Goal: Task Accomplishment & Management: Manage account settings

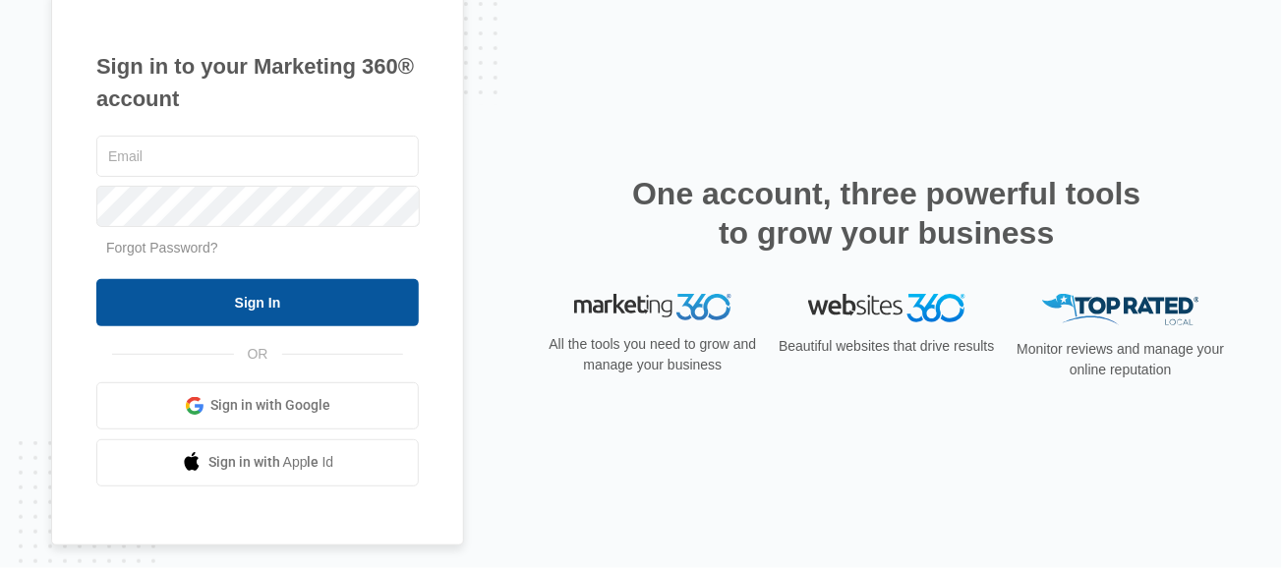
type input "[PERSON_NAME][EMAIL_ADDRESS][DOMAIN_NAME]"
click at [214, 297] on input "Sign In" at bounding box center [257, 302] width 322 height 47
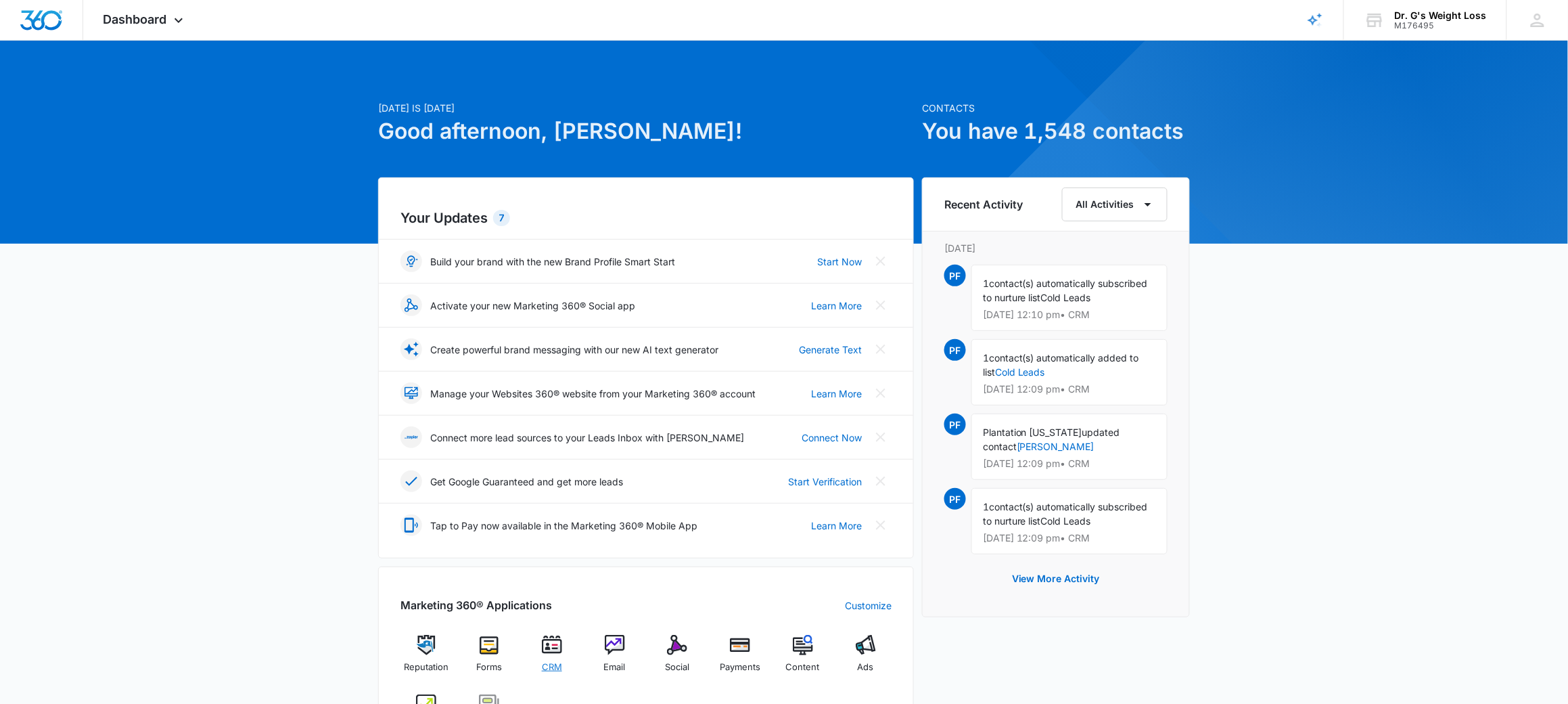
click at [542, 648] on img at bounding box center [552, 644] width 20 height 20
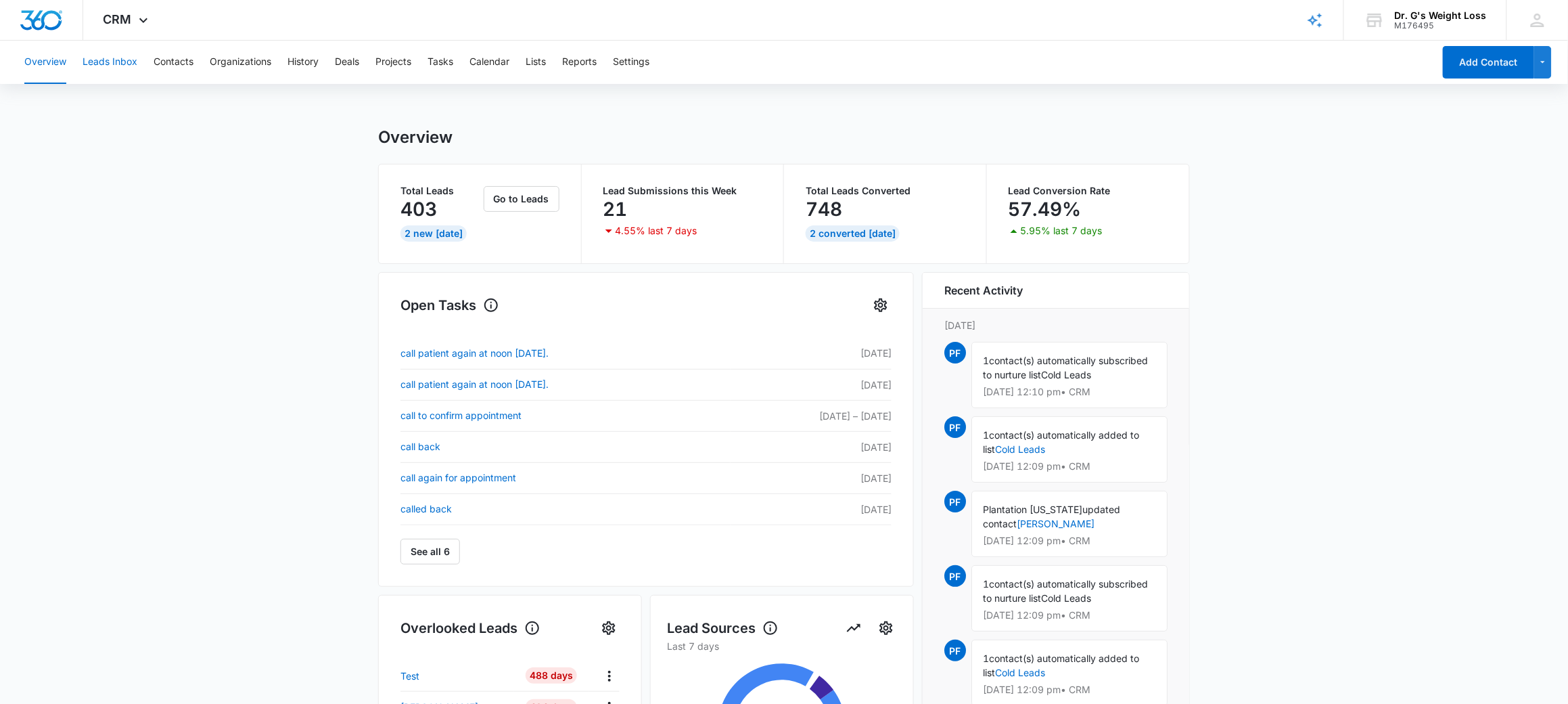
click at [110, 67] on button "Leads Inbox" at bounding box center [110, 62] width 55 height 43
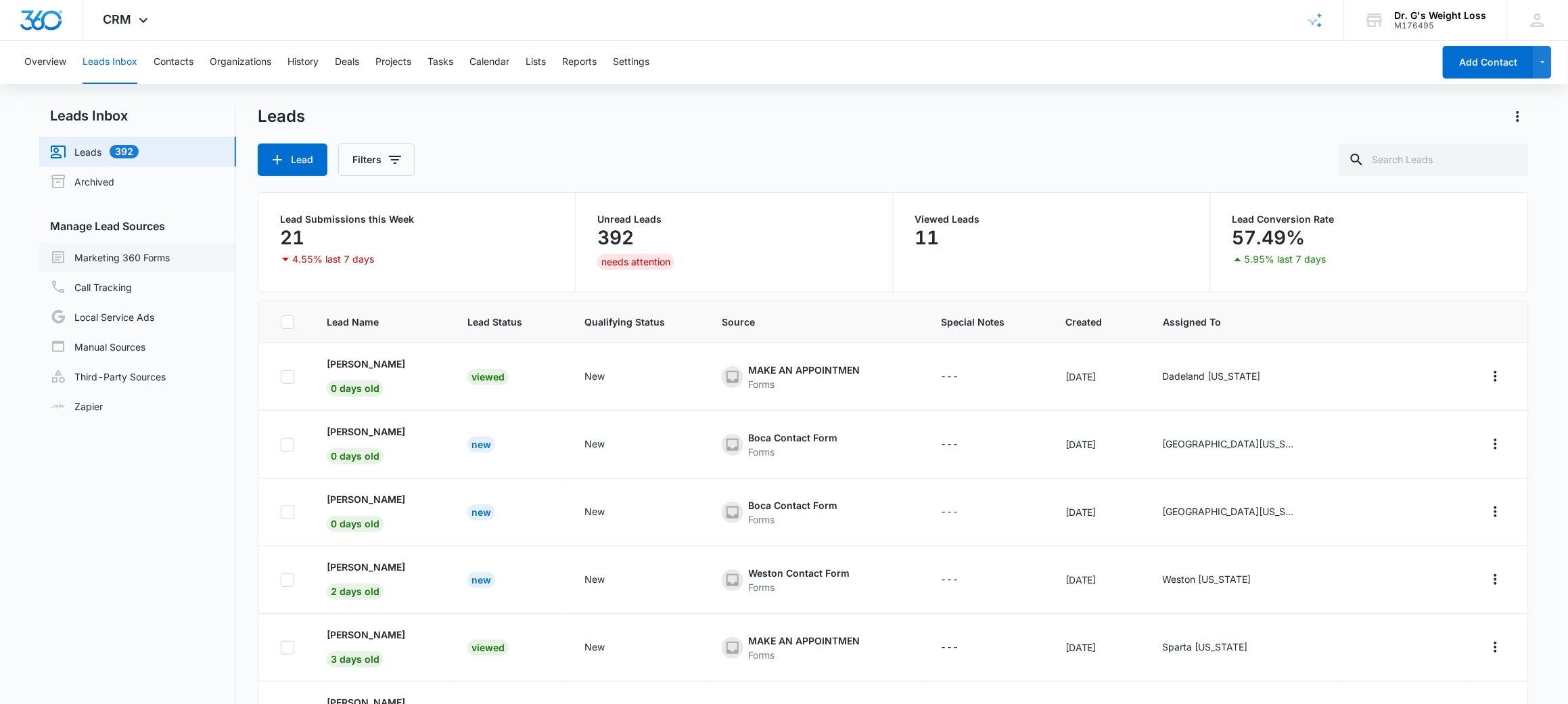
click at [134, 259] on link "Marketing 360 Forms" at bounding box center [110, 257] width 120 height 17
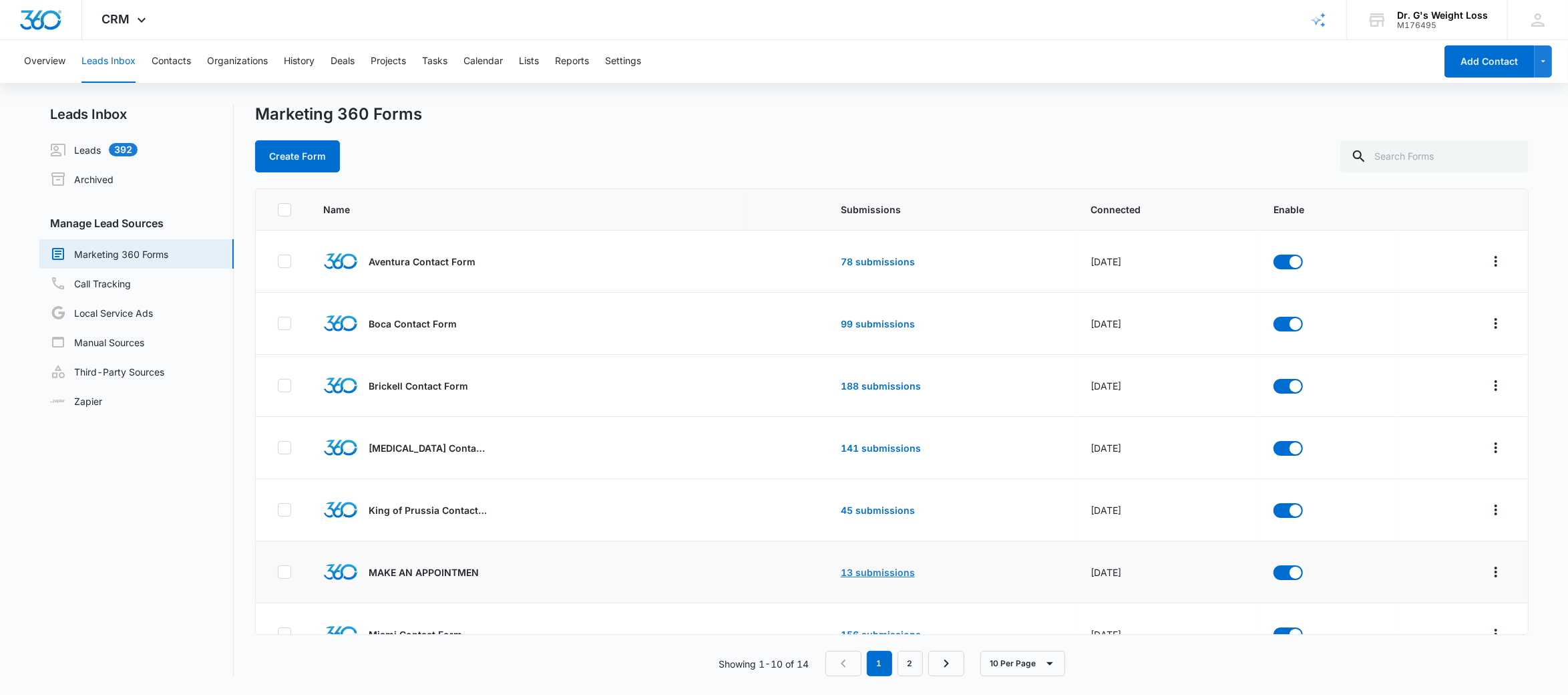
click at [869, 573] on link "13 submissions" at bounding box center [877, 572] width 74 height 12
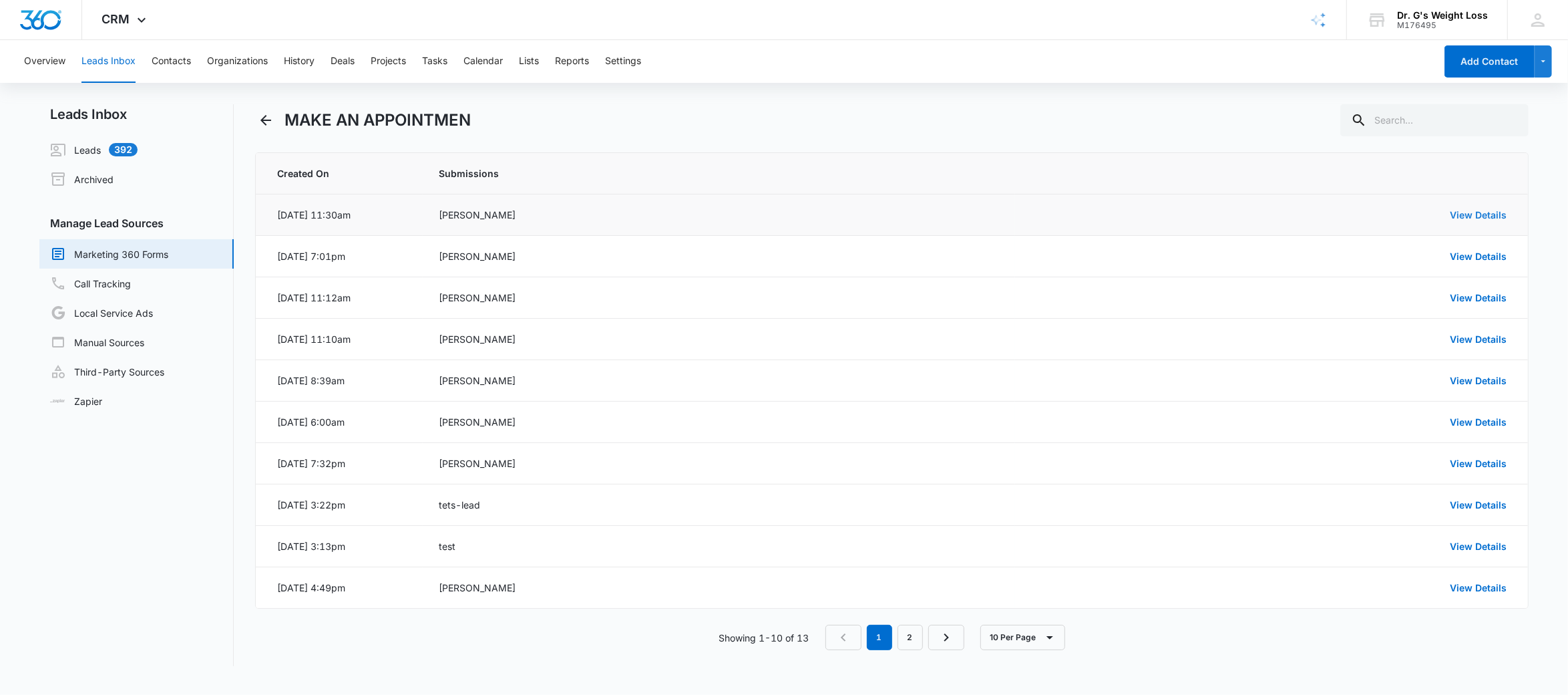
click at [1467, 216] on link "View Details" at bounding box center [1478, 215] width 57 height 12
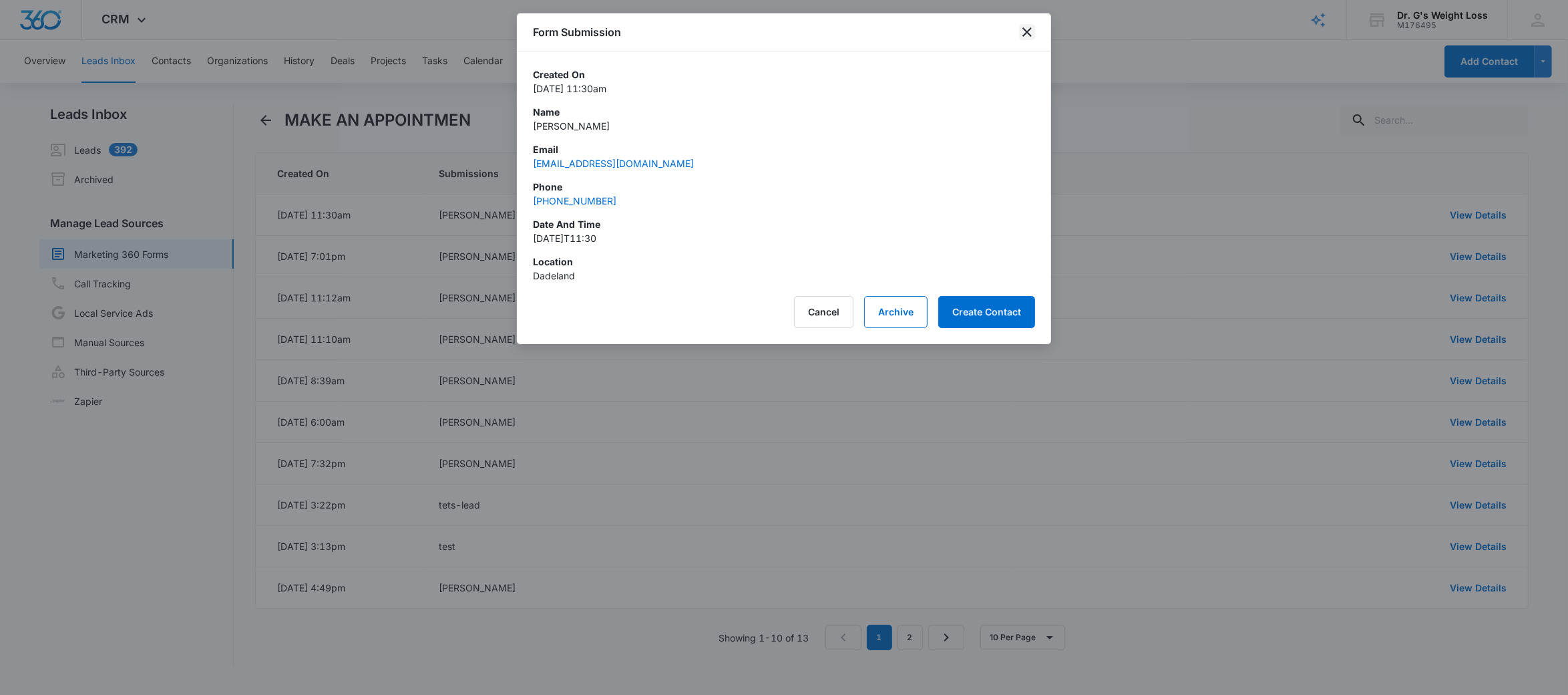
click at [1023, 27] on icon "close" at bounding box center [1027, 32] width 10 height 10
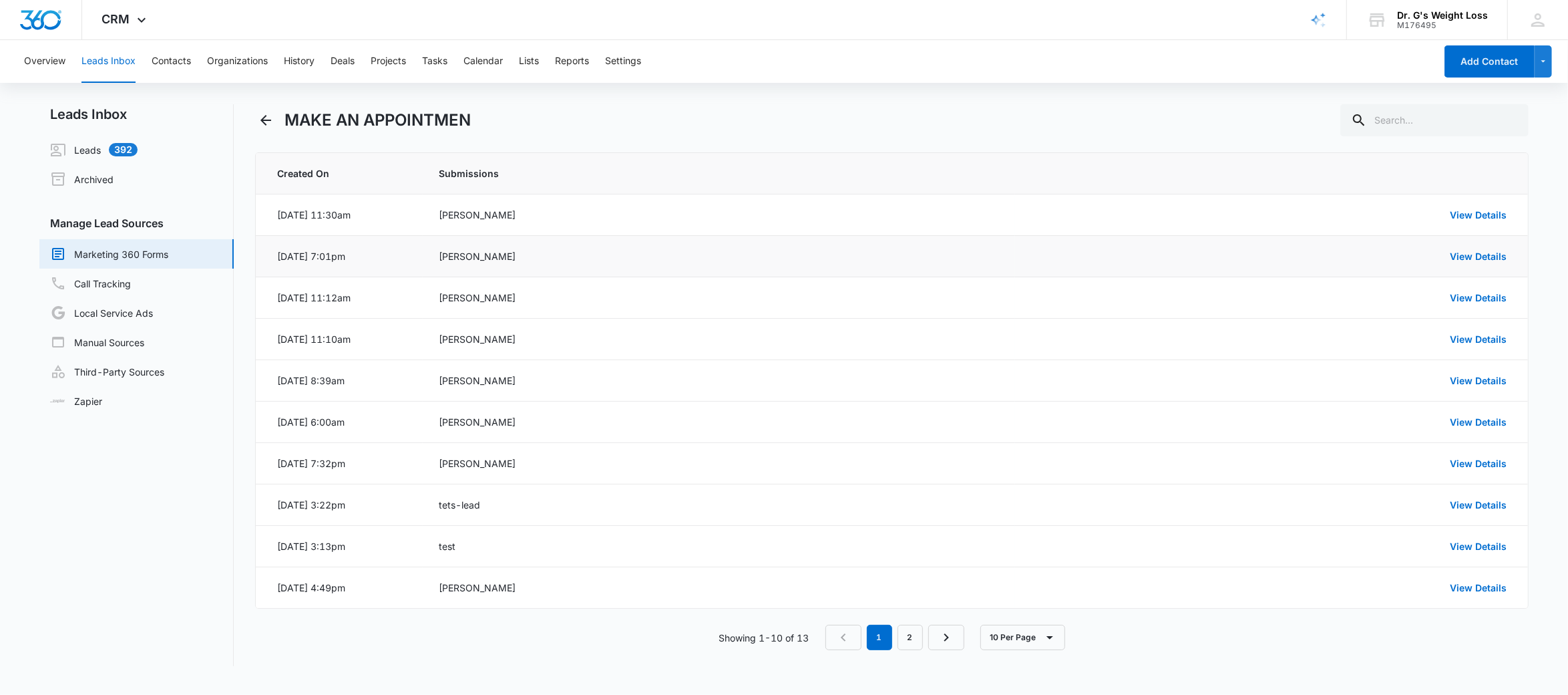
click at [1471, 248] on td "View Details" at bounding box center [1271, 256] width 513 height 41
click at [1472, 255] on link "View Details" at bounding box center [1478, 256] width 57 height 12
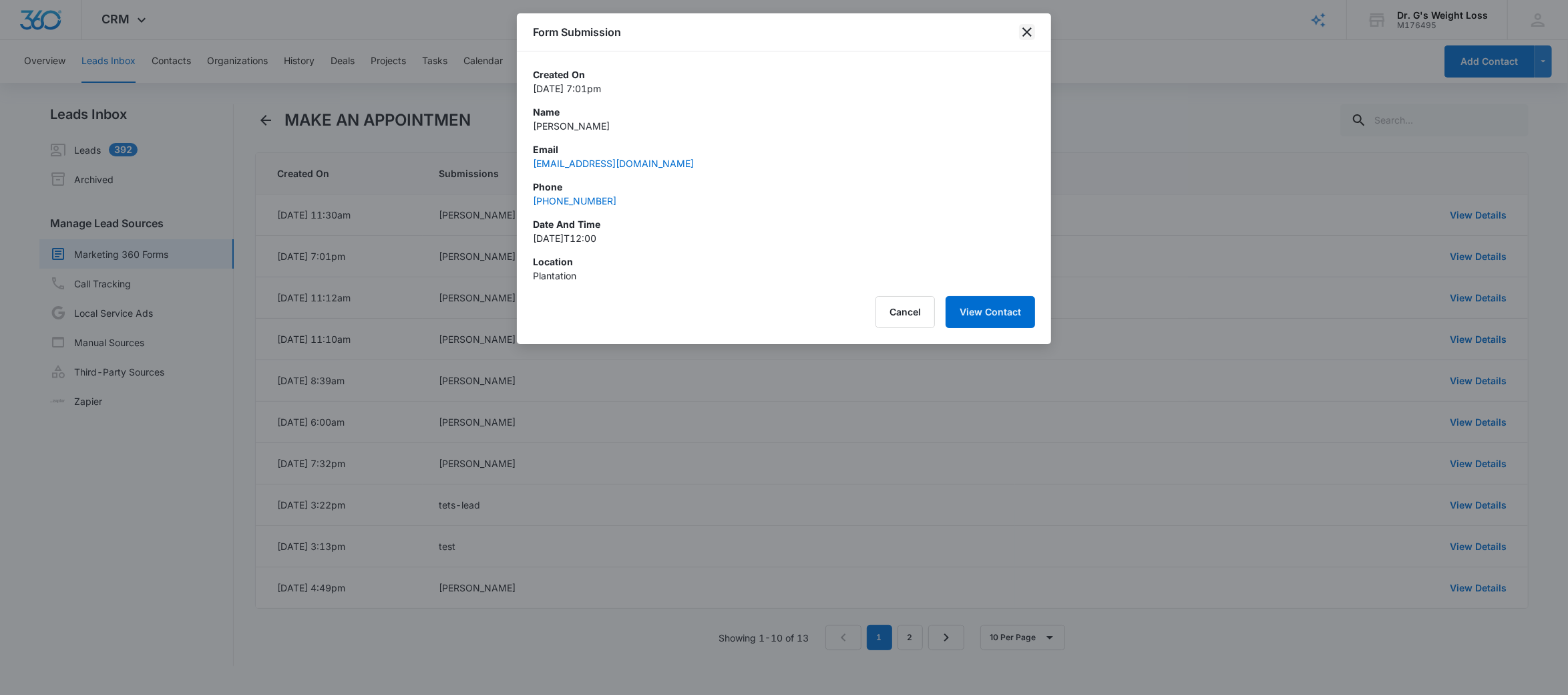
click at [1031, 33] on icon "close" at bounding box center [1027, 32] width 16 height 16
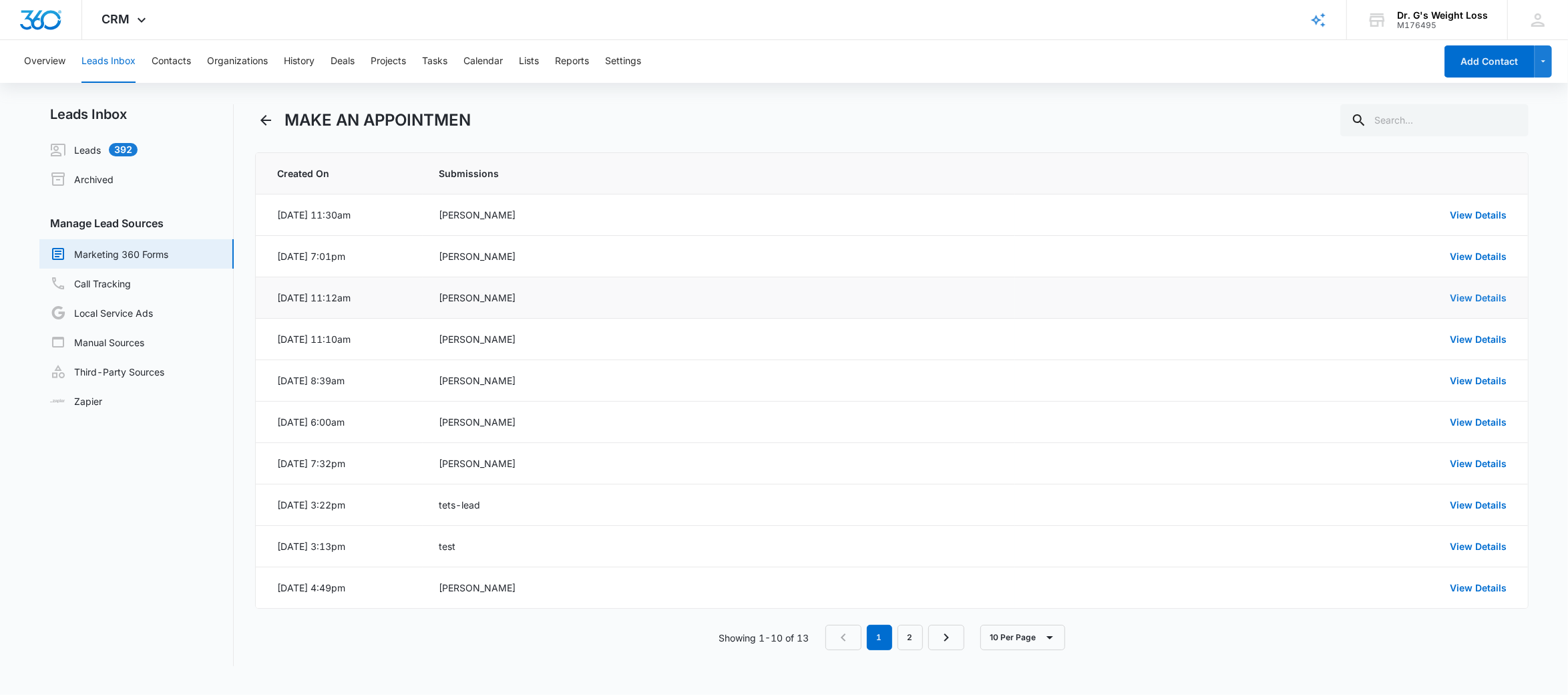
click at [1467, 293] on link "View Details" at bounding box center [1478, 298] width 57 height 12
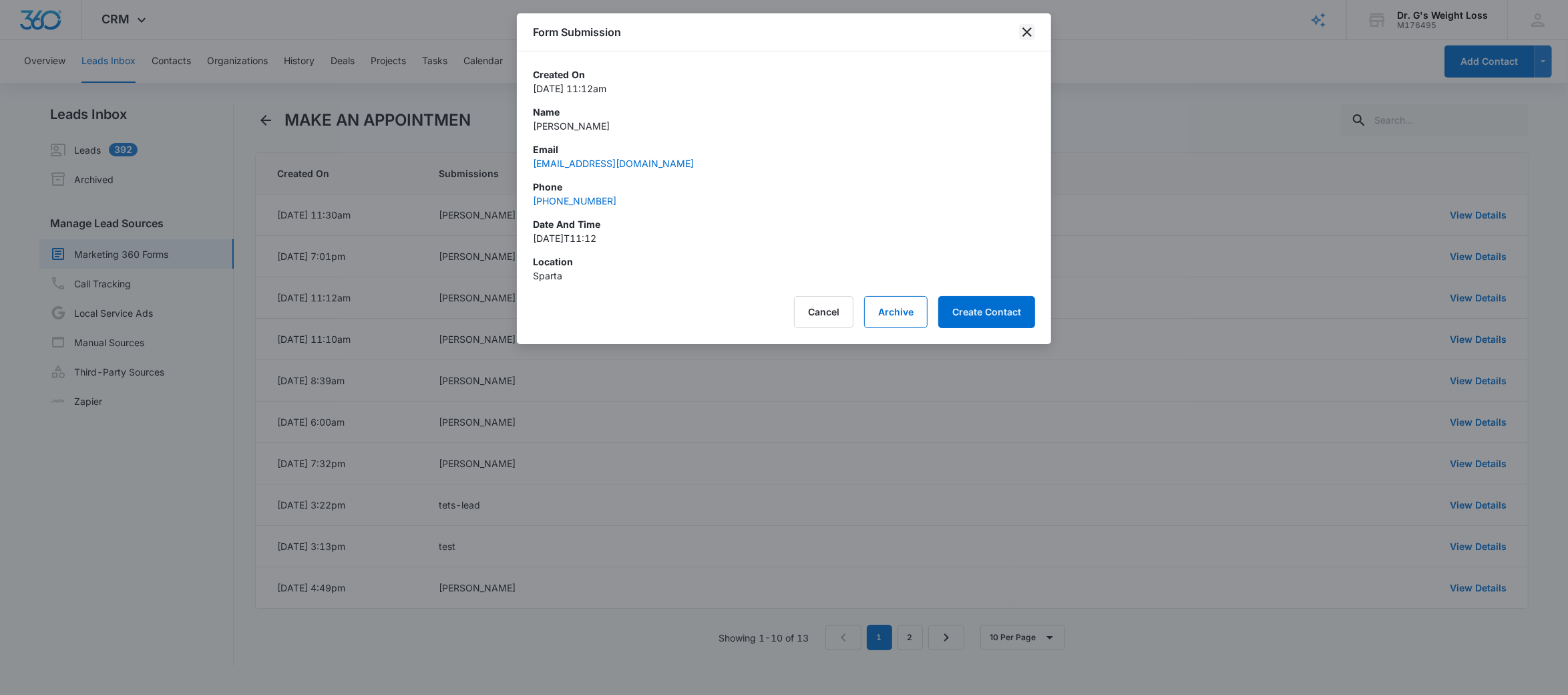
click at [1023, 31] on icon "close" at bounding box center [1027, 32] width 16 height 16
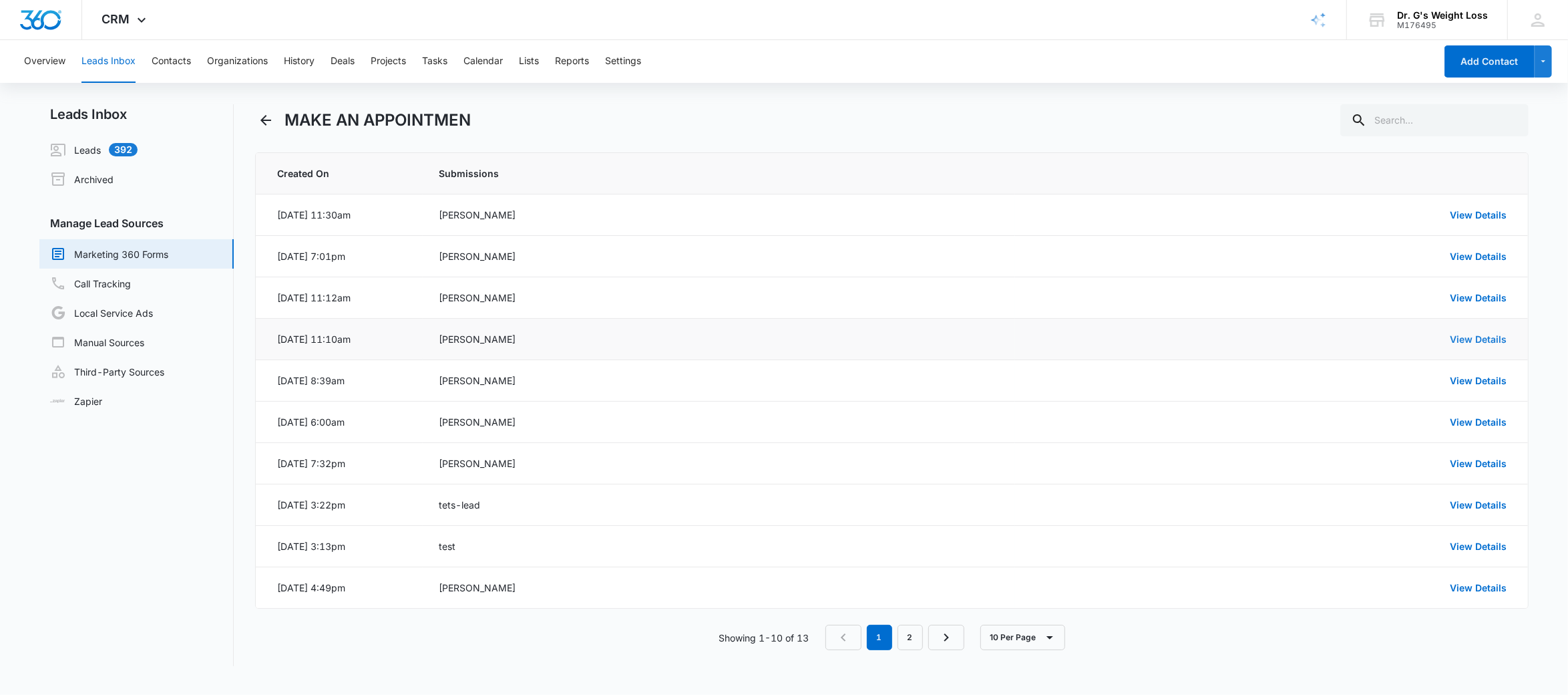
click at [1481, 338] on link "View Details" at bounding box center [1478, 339] width 57 height 12
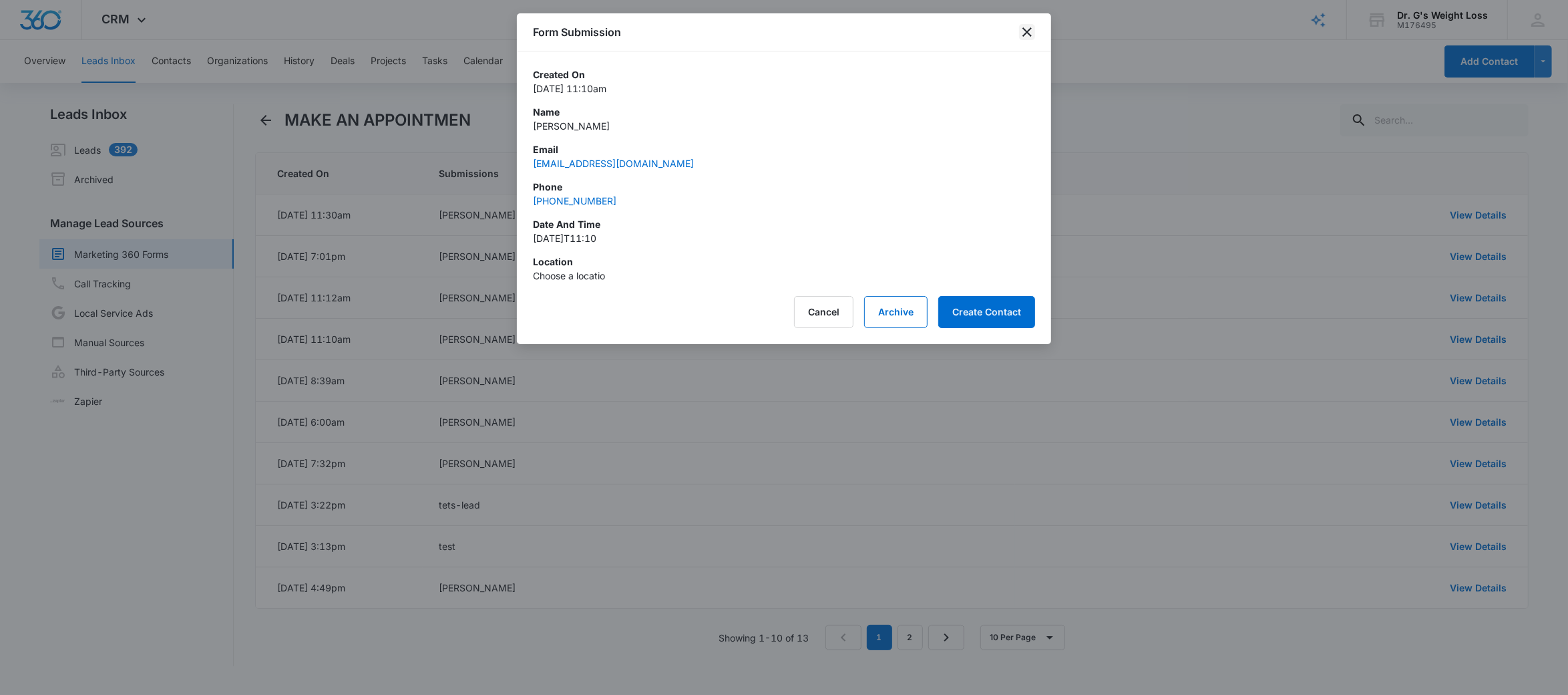
click at [1022, 27] on icon "close" at bounding box center [1027, 32] width 16 height 16
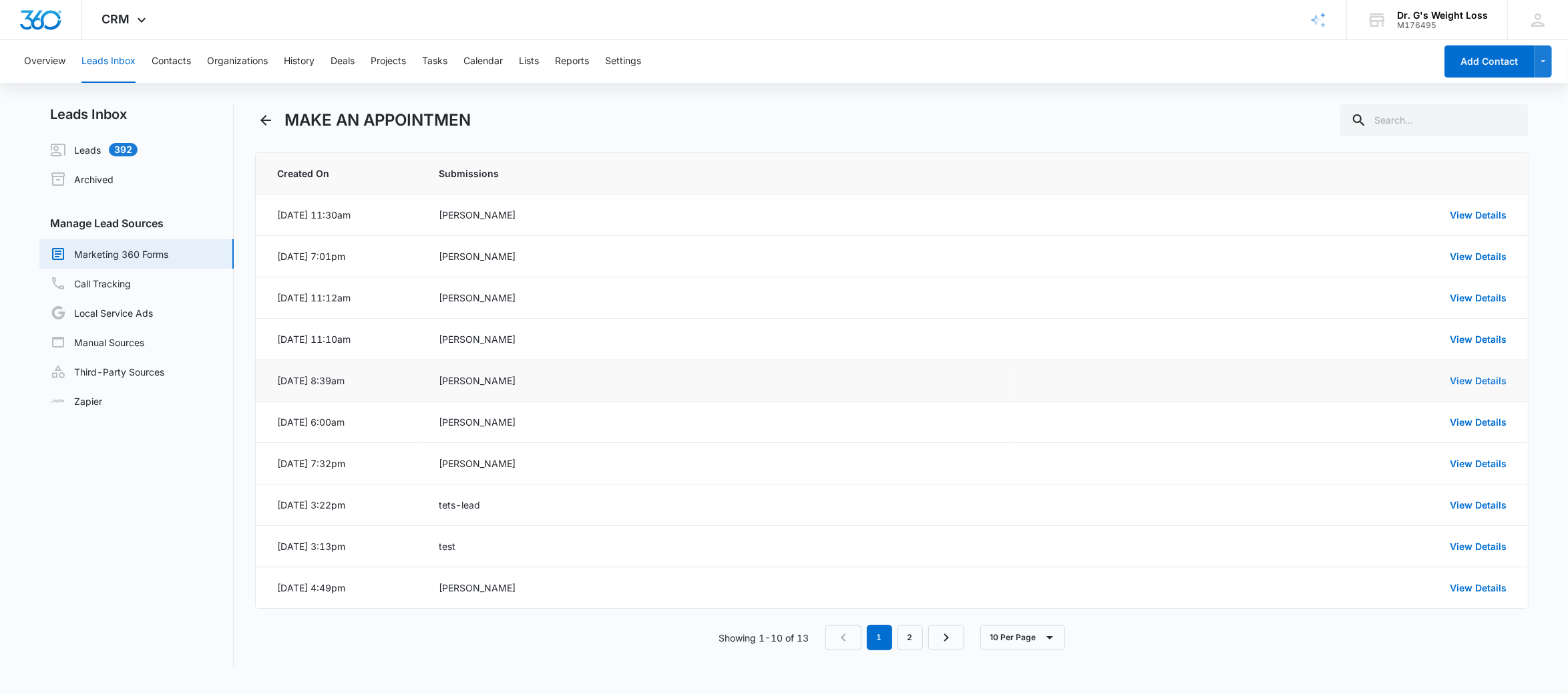
click at [1489, 382] on link "View Details" at bounding box center [1478, 380] width 57 height 12
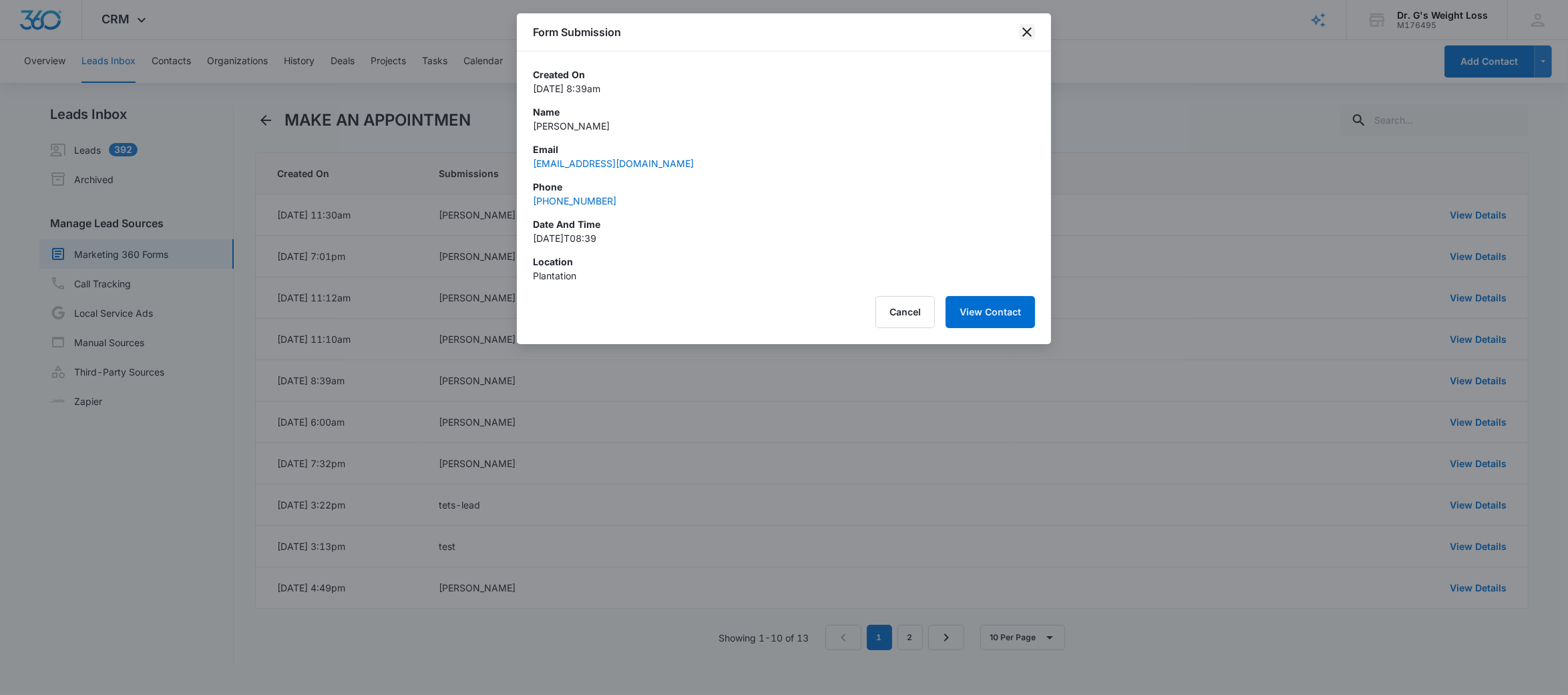
click at [1025, 25] on icon "close" at bounding box center [1027, 32] width 16 height 16
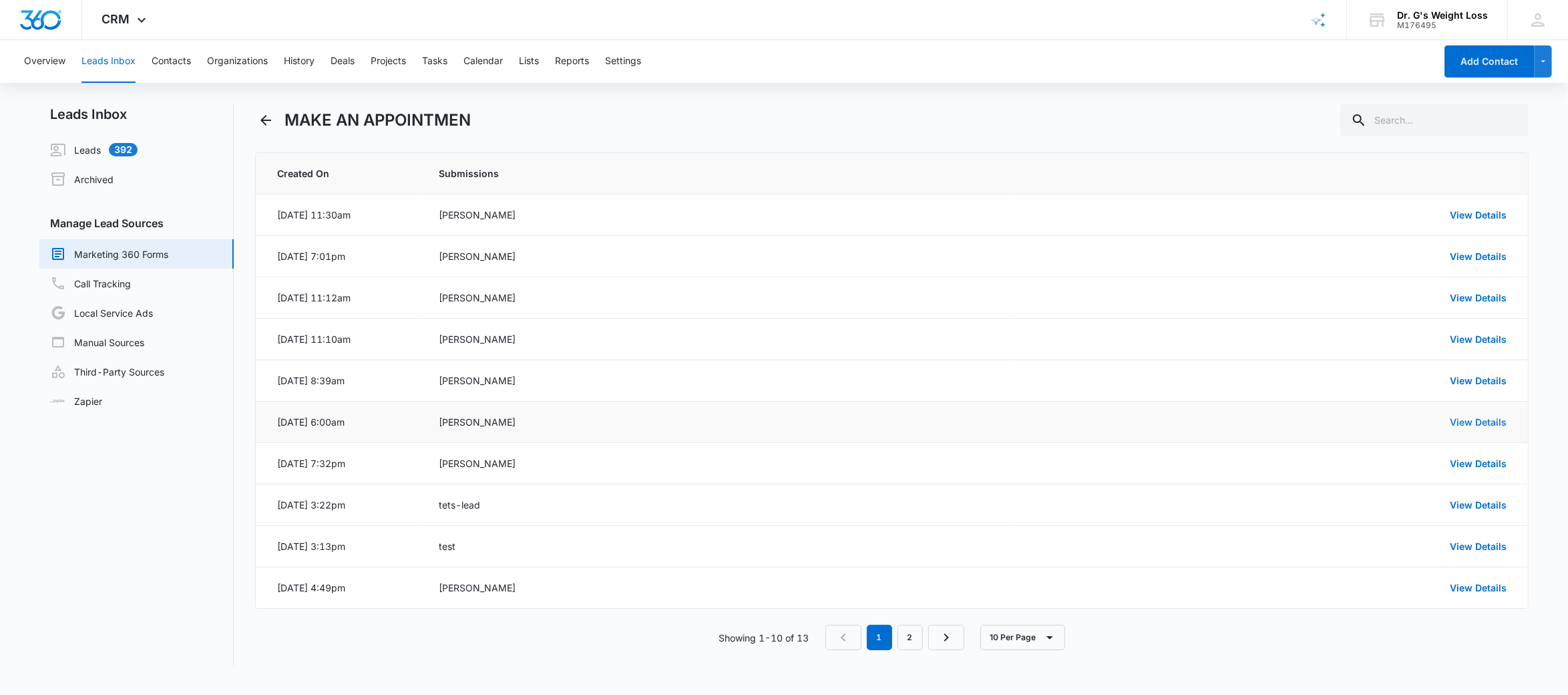
click at [1480, 421] on link "View Details" at bounding box center [1478, 422] width 57 height 12
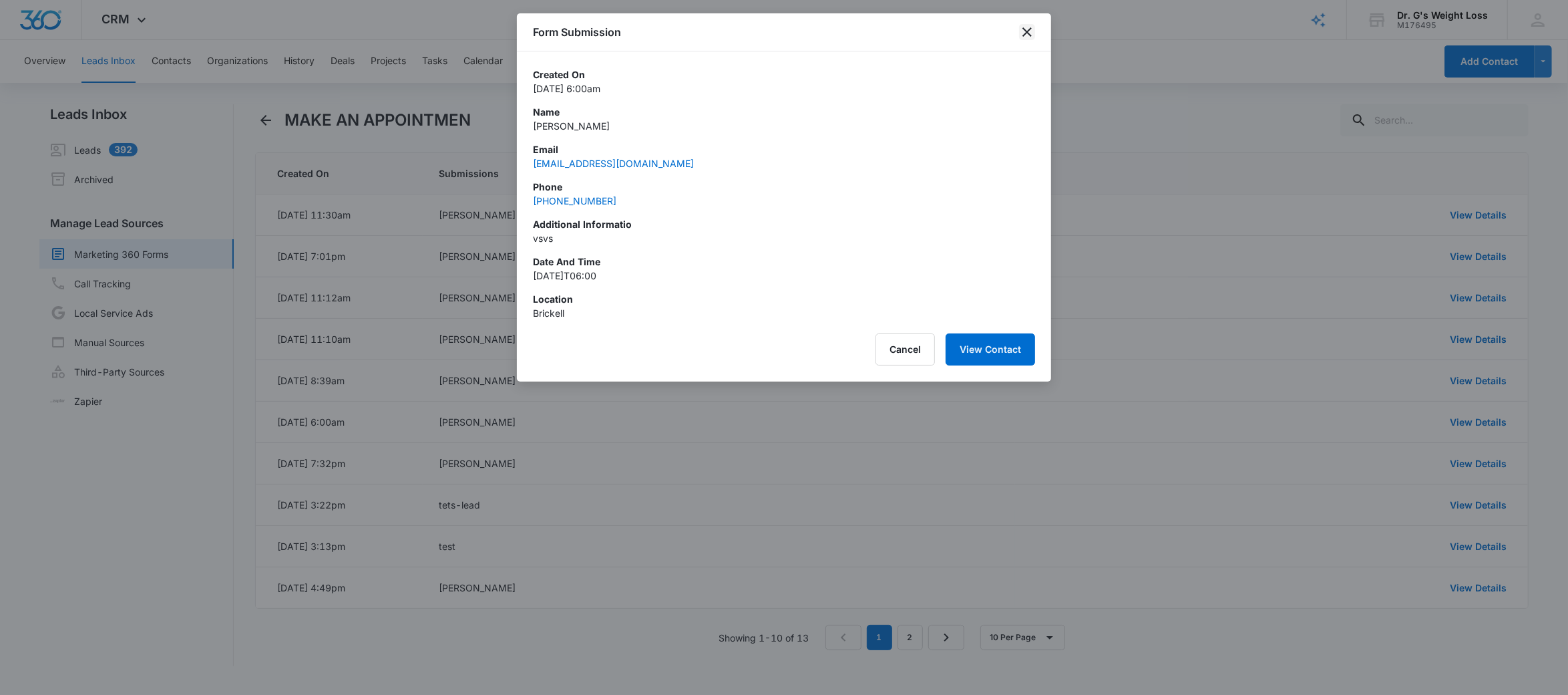
click at [1031, 35] on icon "close" at bounding box center [1027, 32] width 10 height 10
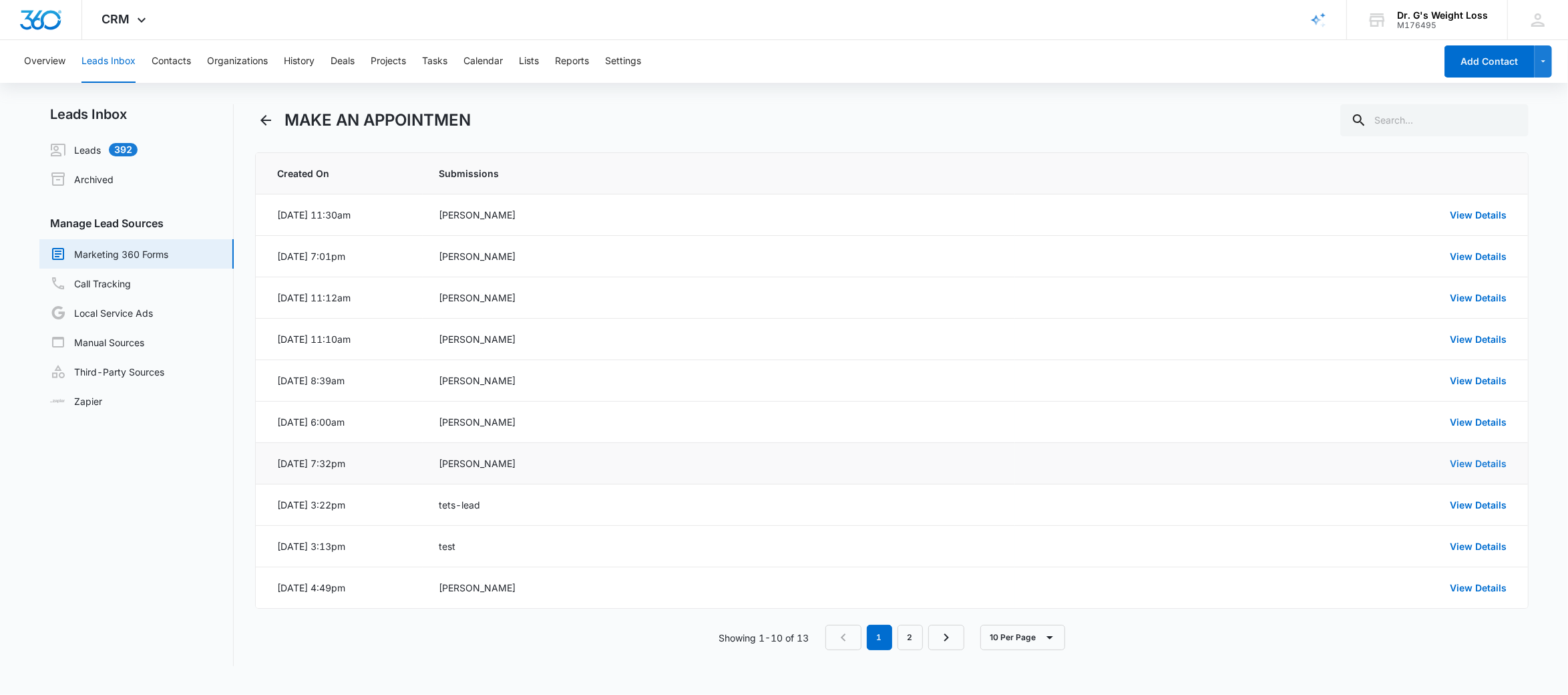
click at [1491, 467] on link "View Details" at bounding box center [1478, 463] width 57 height 12
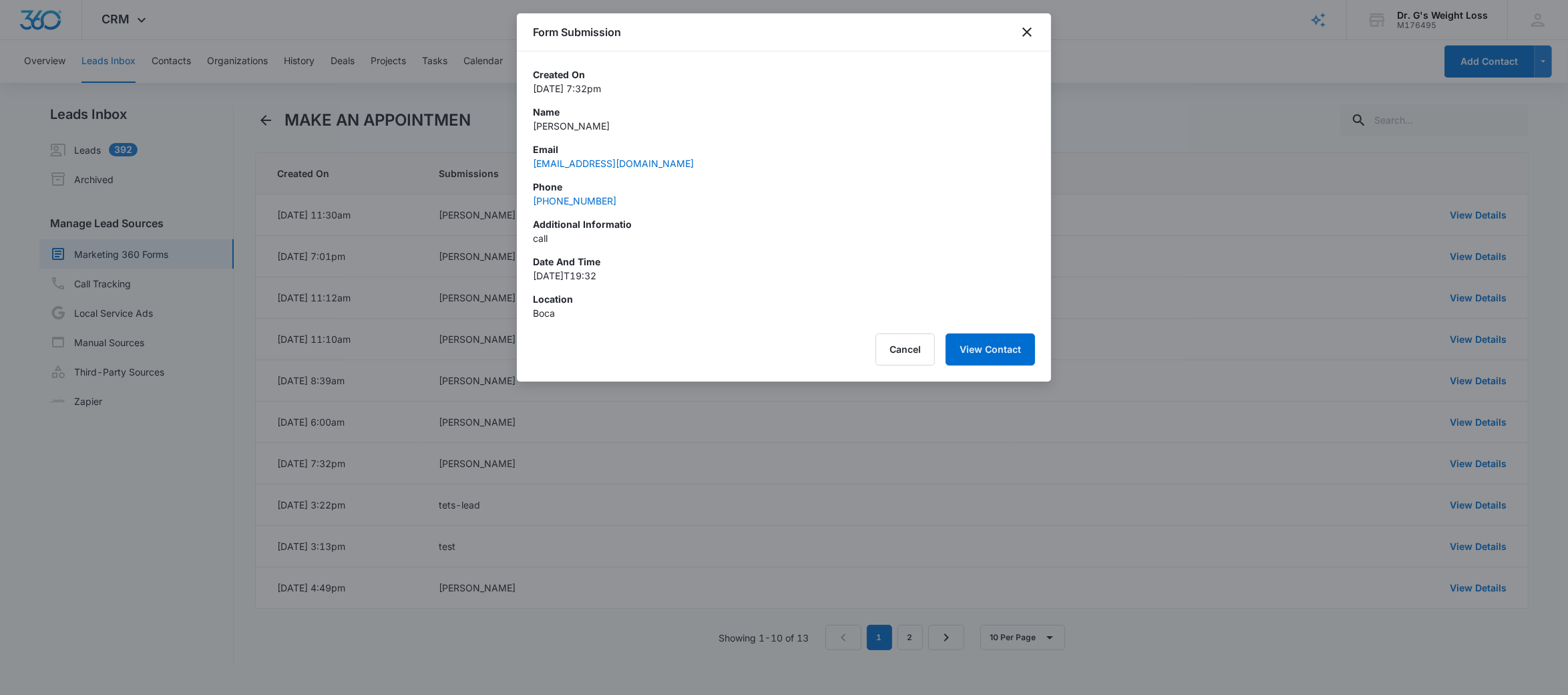
click at [1026, 41] on div "Form Submission" at bounding box center [784, 33] width 534 height 38
click at [1028, 32] on icon "close" at bounding box center [1027, 32] width 16 height 16
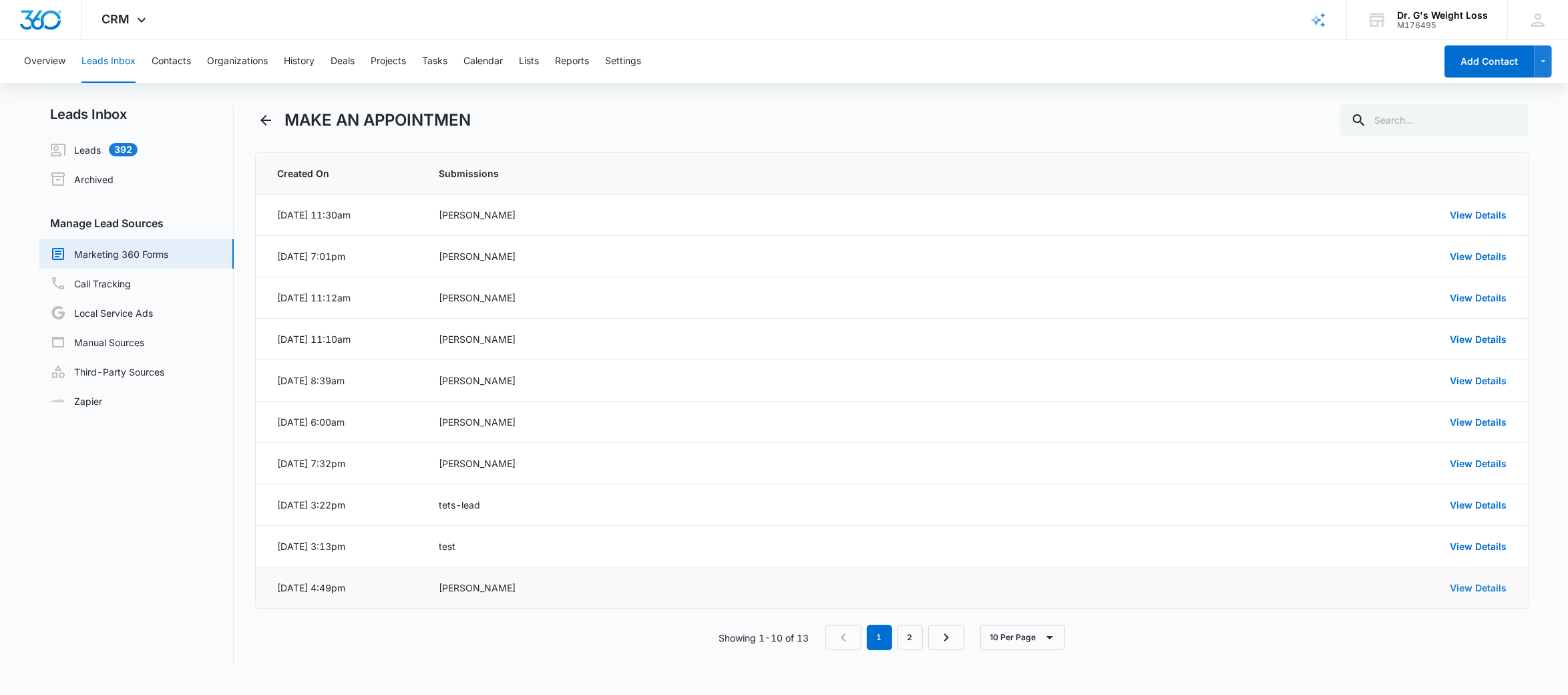
click at [1459, 586] on link "View Details" at bounding box center [1478, 587] width 57 height 12
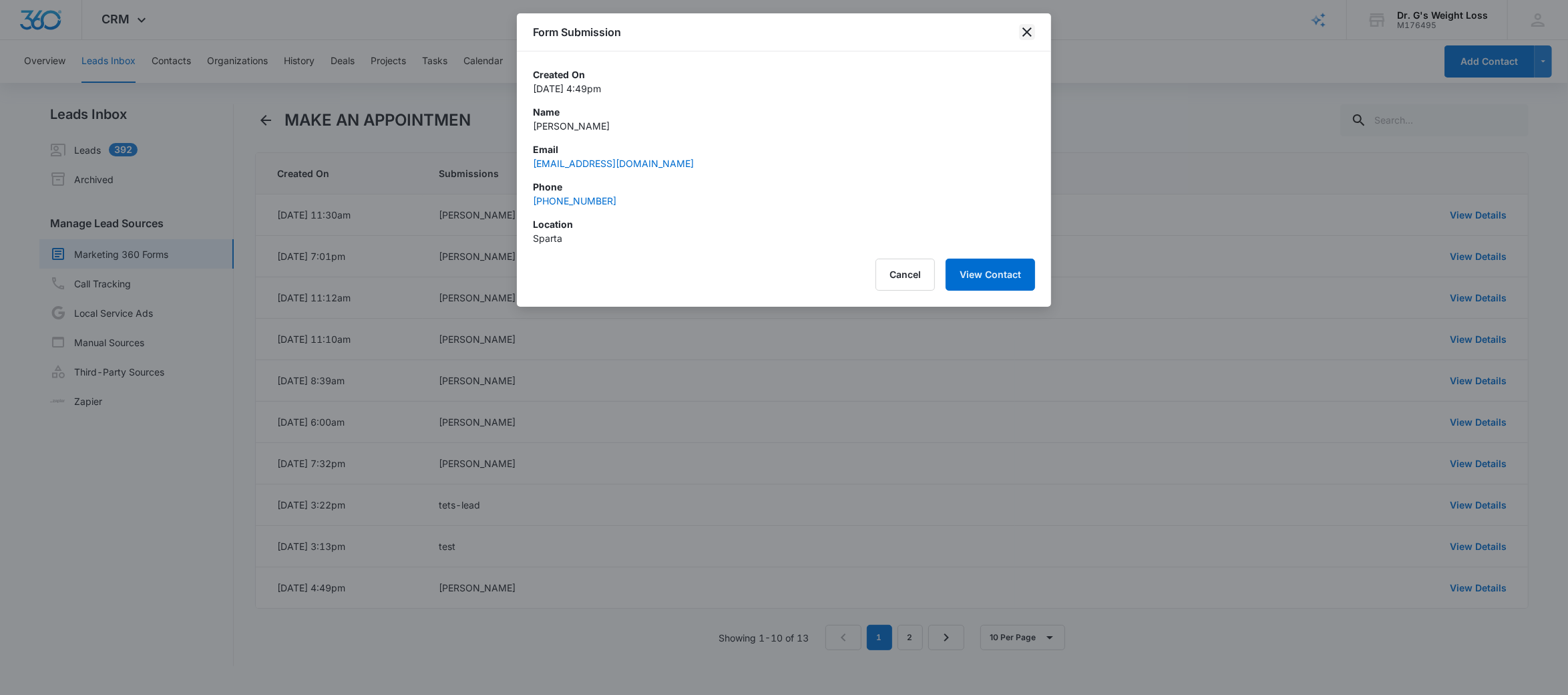
click at [1019, 27] on icon "close" at bounding box center [1027, 32] width 16 height 16
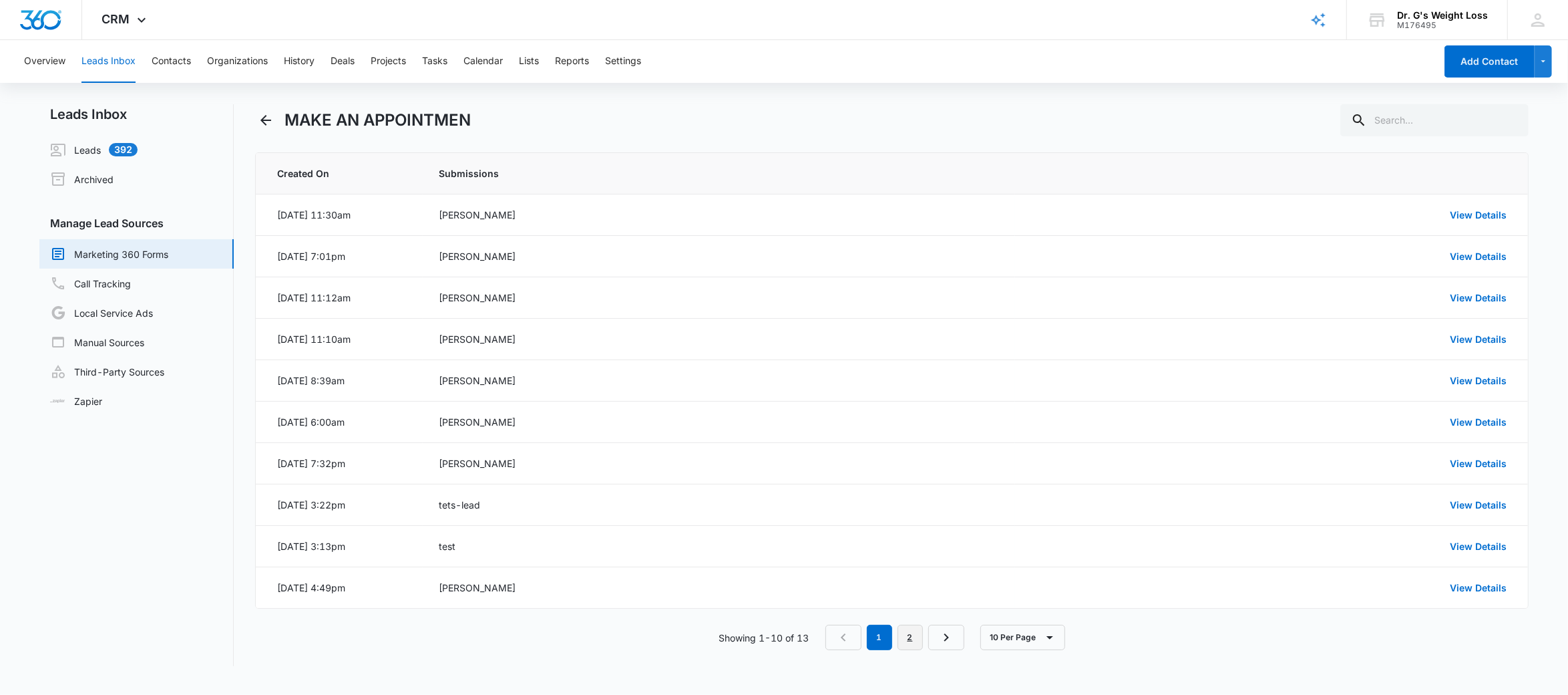
click at [911, 637] on link "2" at bounding box center [909, 637] width 25 height 25
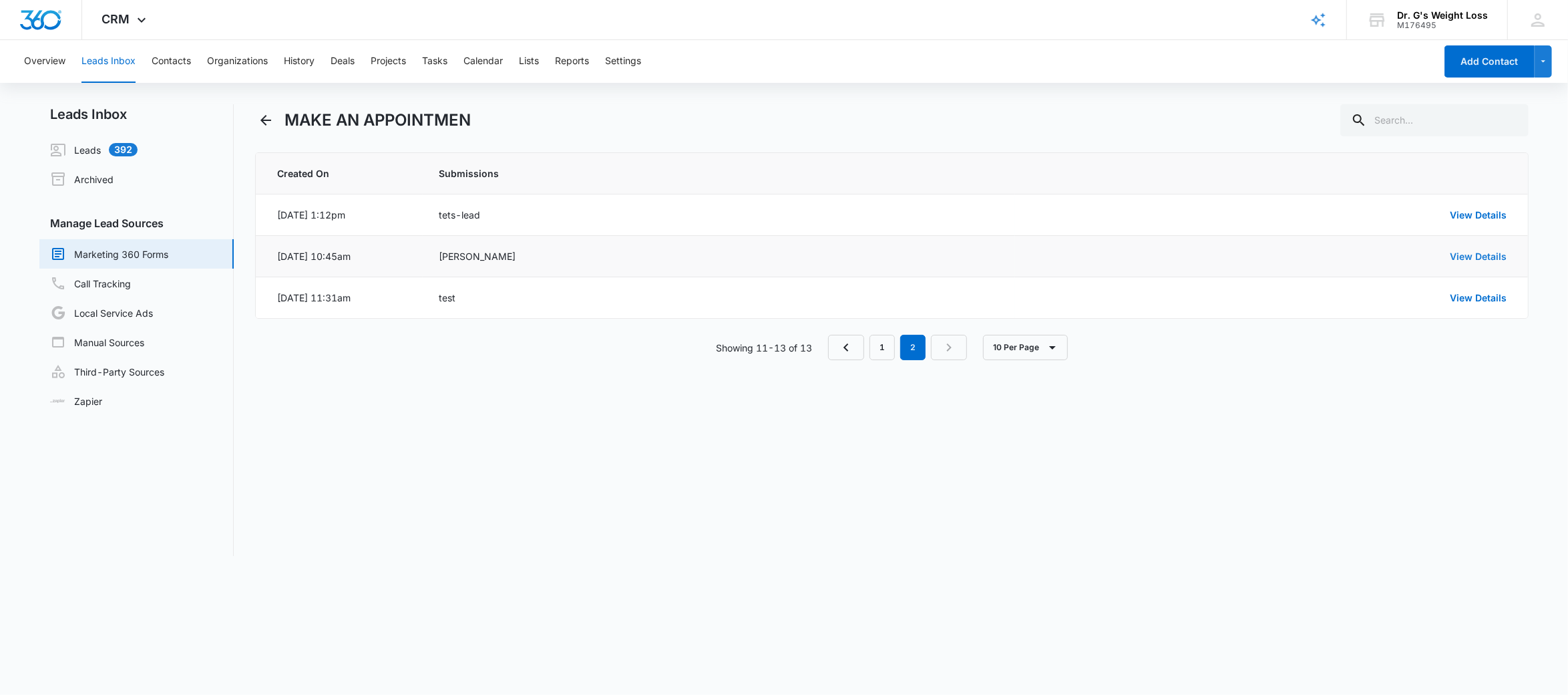
click at [1489, 259] on link "View Details" at bounding box center [1478, 256] width 57 height 12
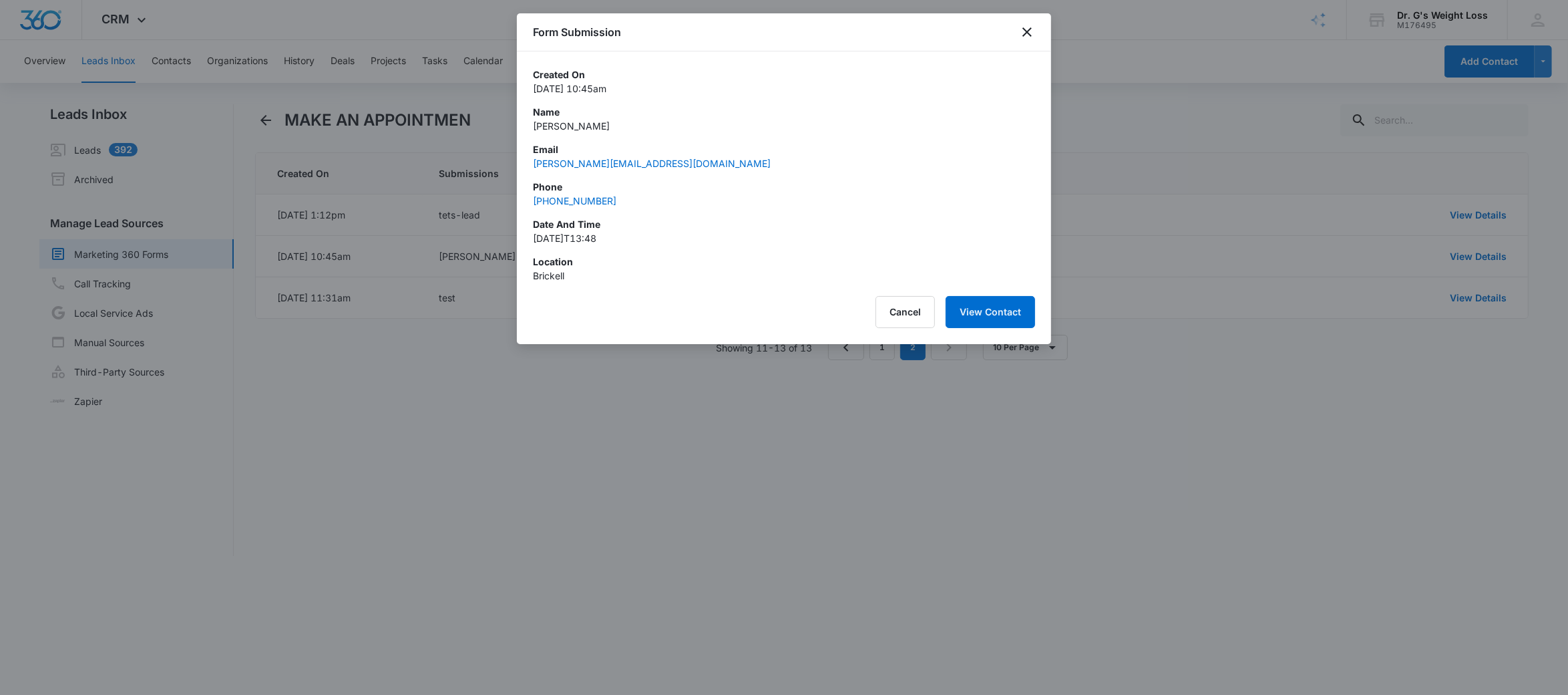
click at [1015, 34] on div "Form Submission" at bounding box center [784, 33] width 534 height 38
click at [1029, 37] on icon "close" at bounding box center [1027, 32] width 16 height 16
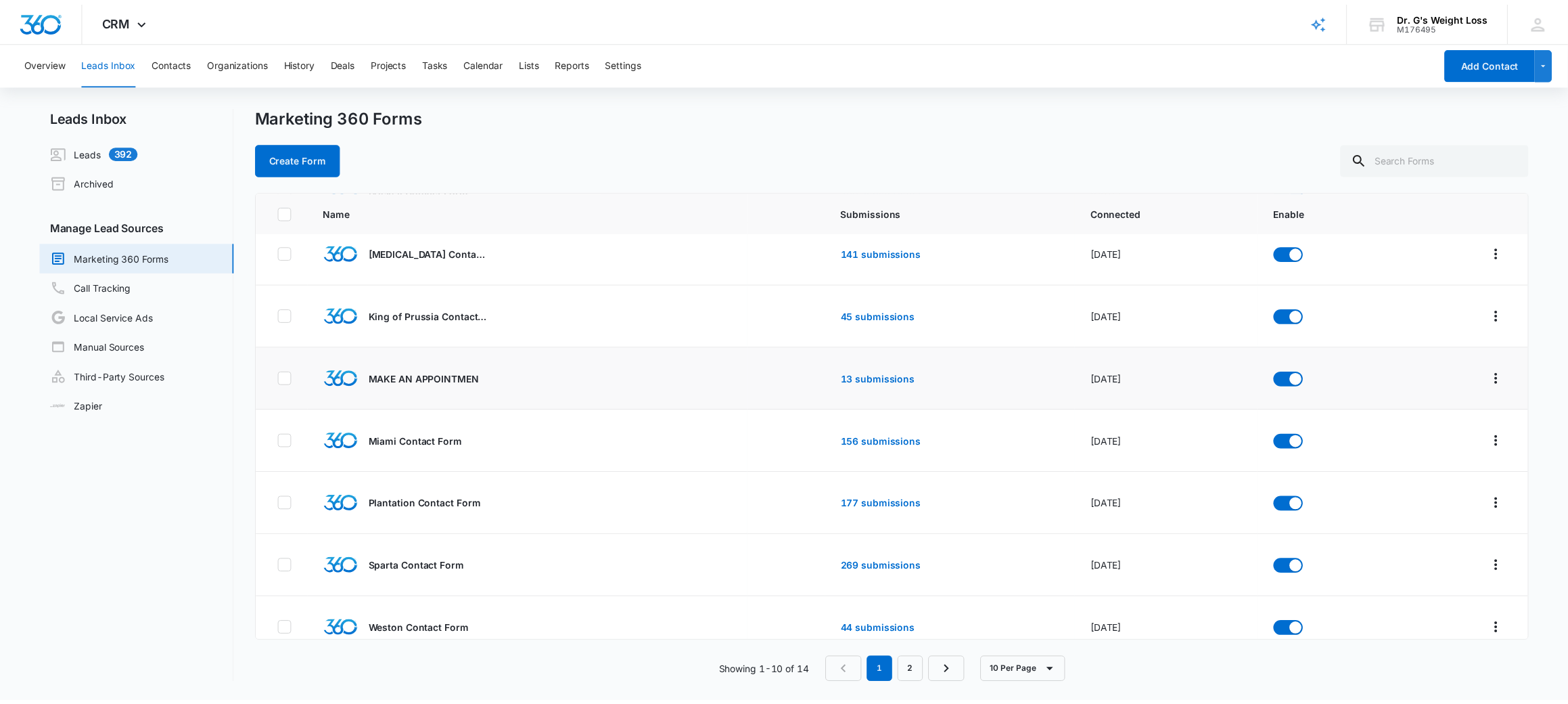
scroll to position [222, 0]
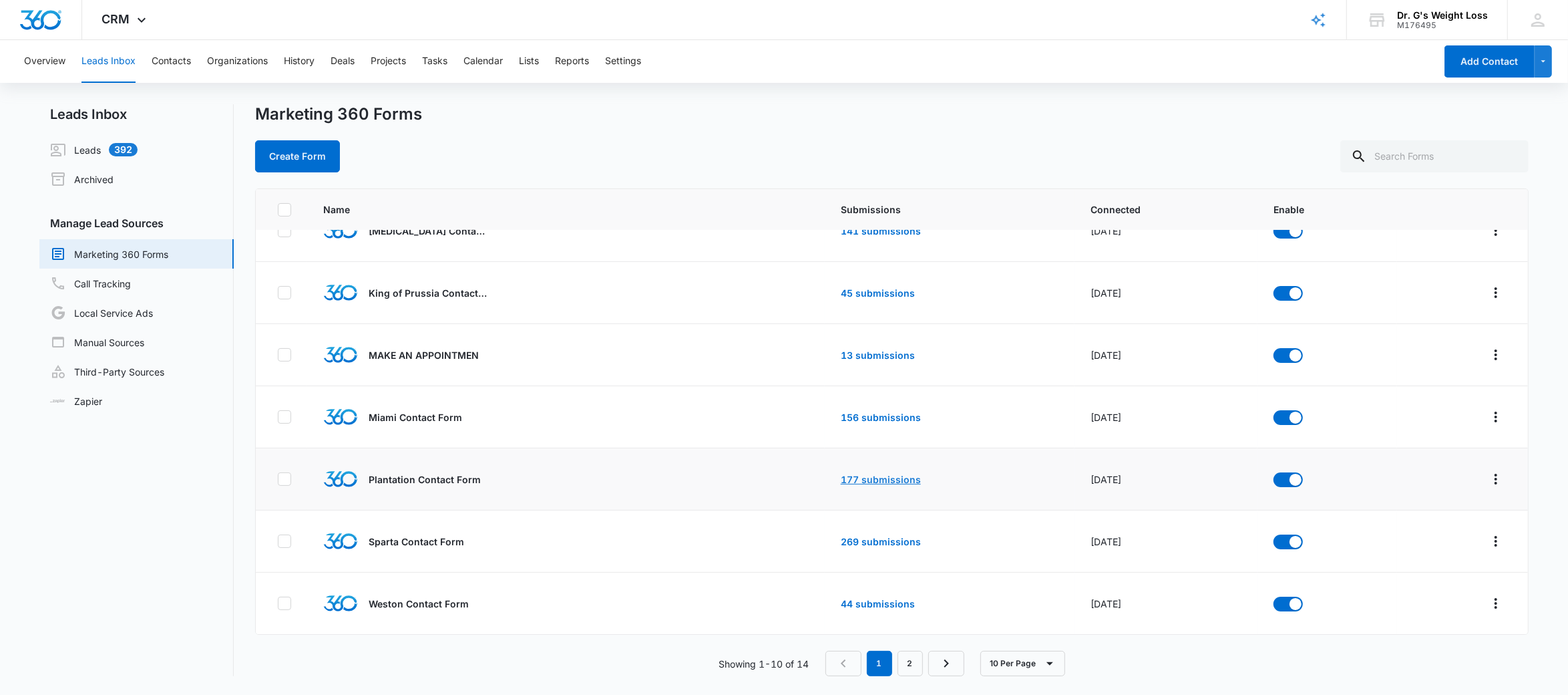
click at [877, 478] on link "177 submissions" at bounding box center [881, 479] width 80 height 12
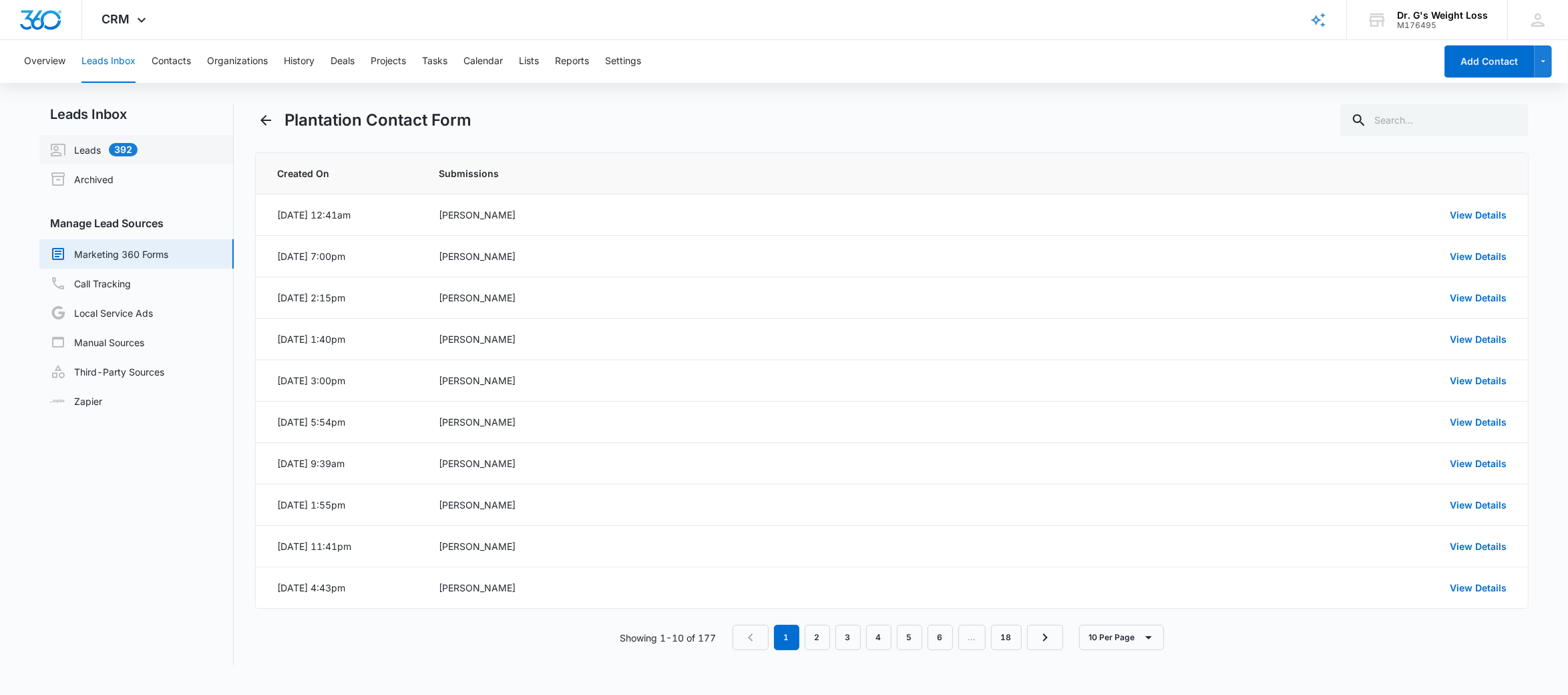
click at [88, 147] on link "Leads 392" at bounding box center [94, 149] width 88 height 16
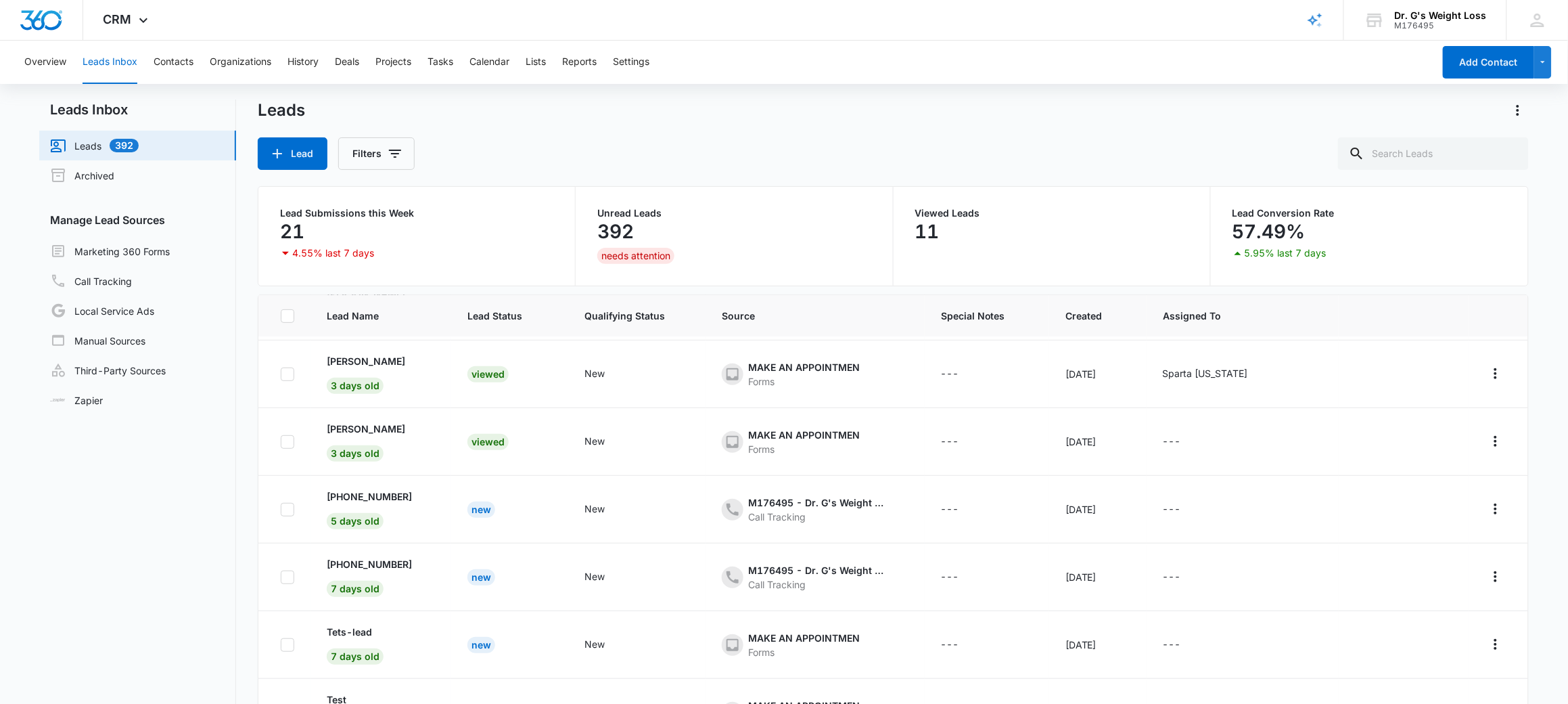
scroll to position [107, 0]
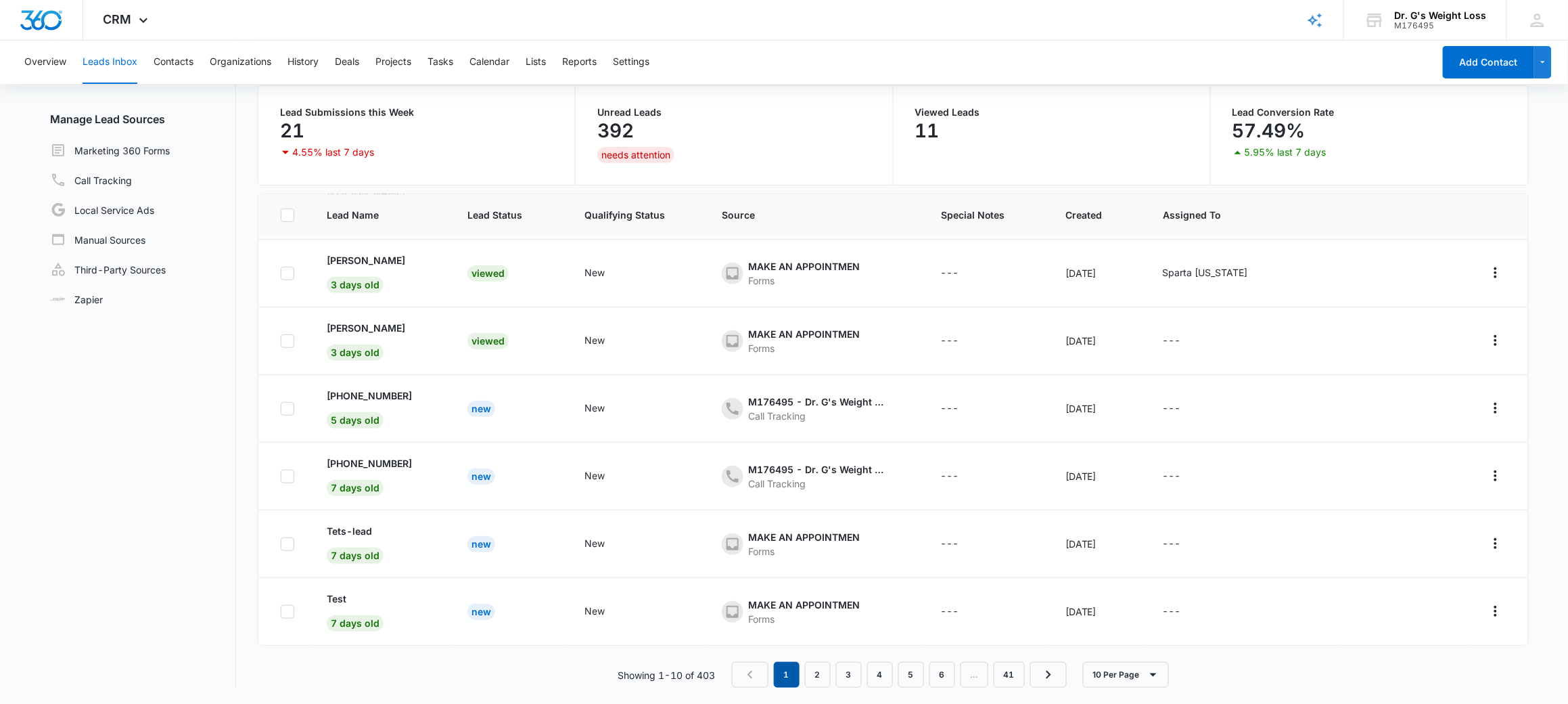
click at [793, 674] on em "1" at bounding box center [786, 674] width 25 height 25
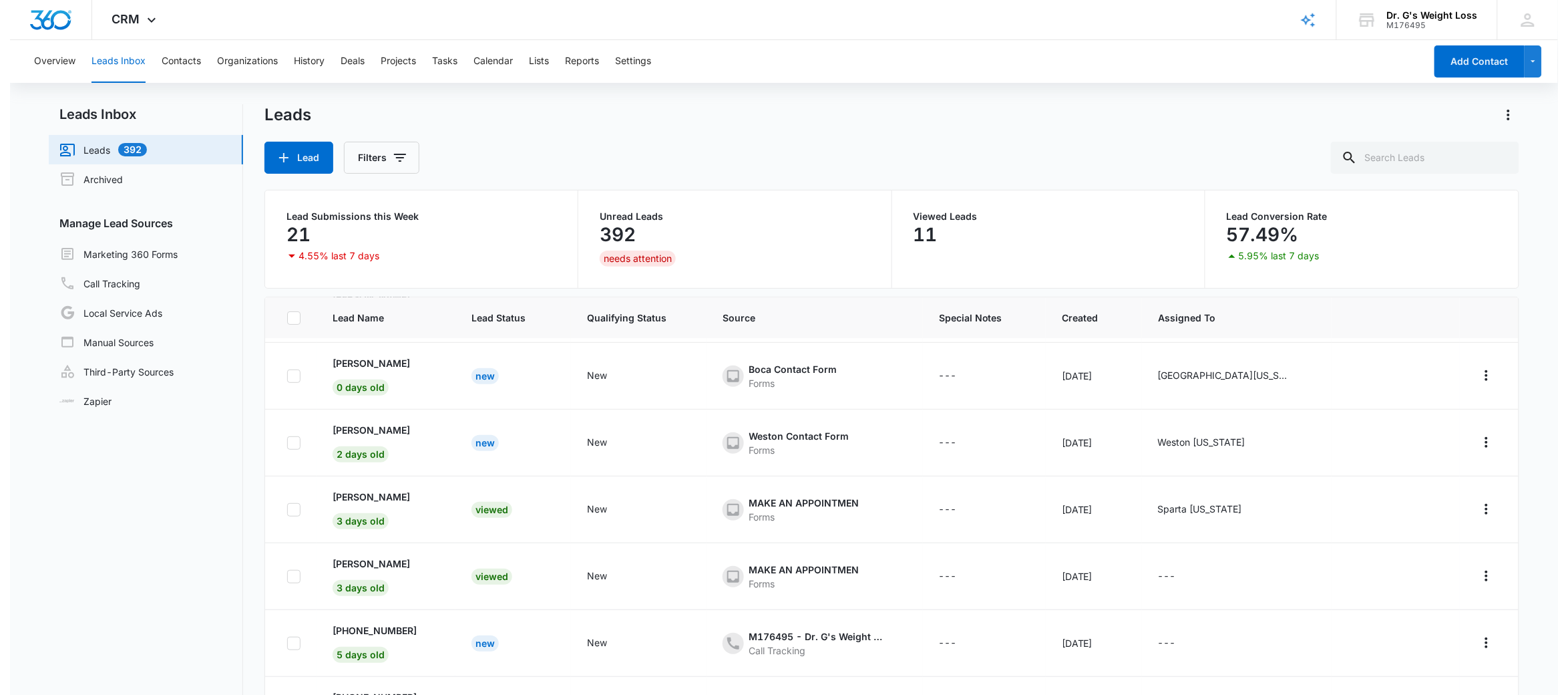
scroll to position [152, 0]
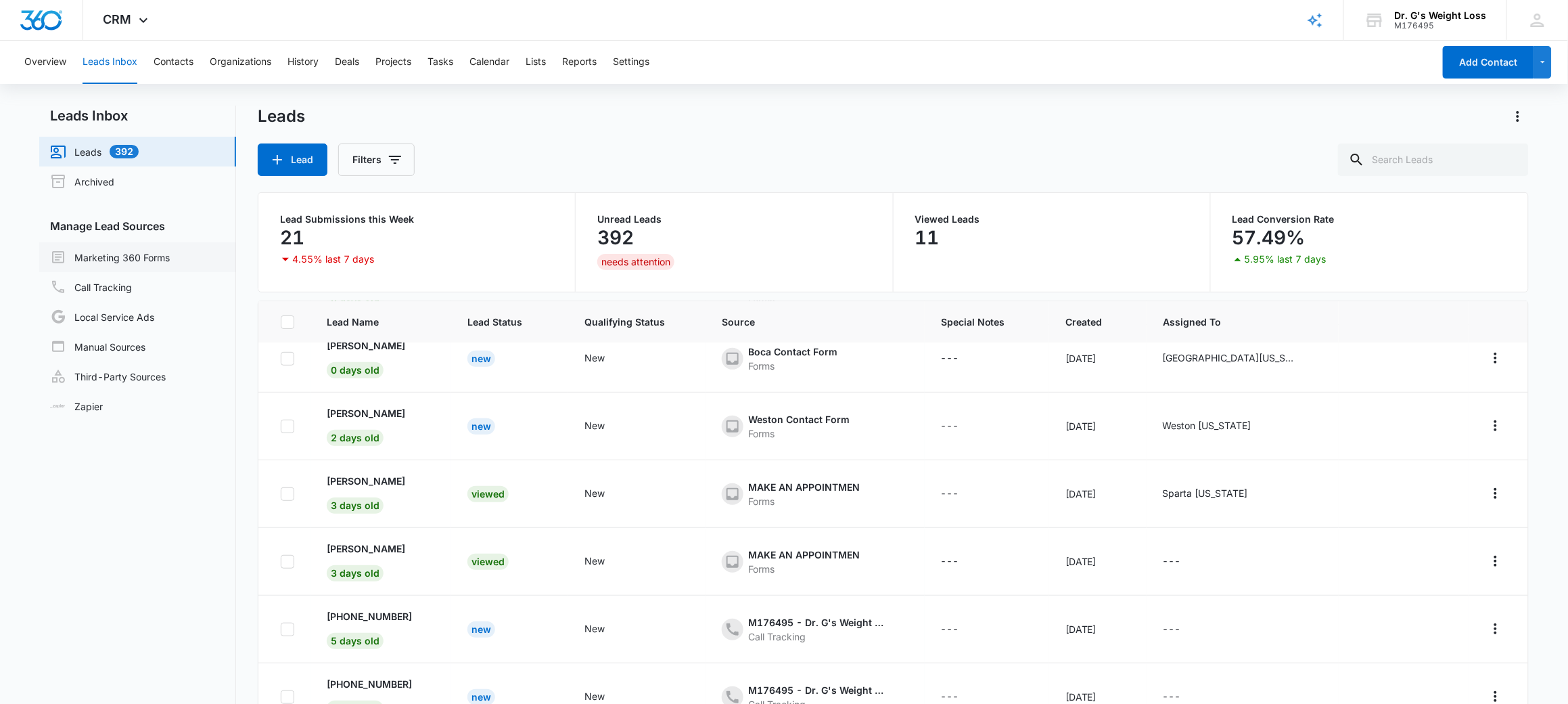
click at [105, 255] on link "Marketing 360 Forms" at bounding box center [110, 257] width 120 height 17
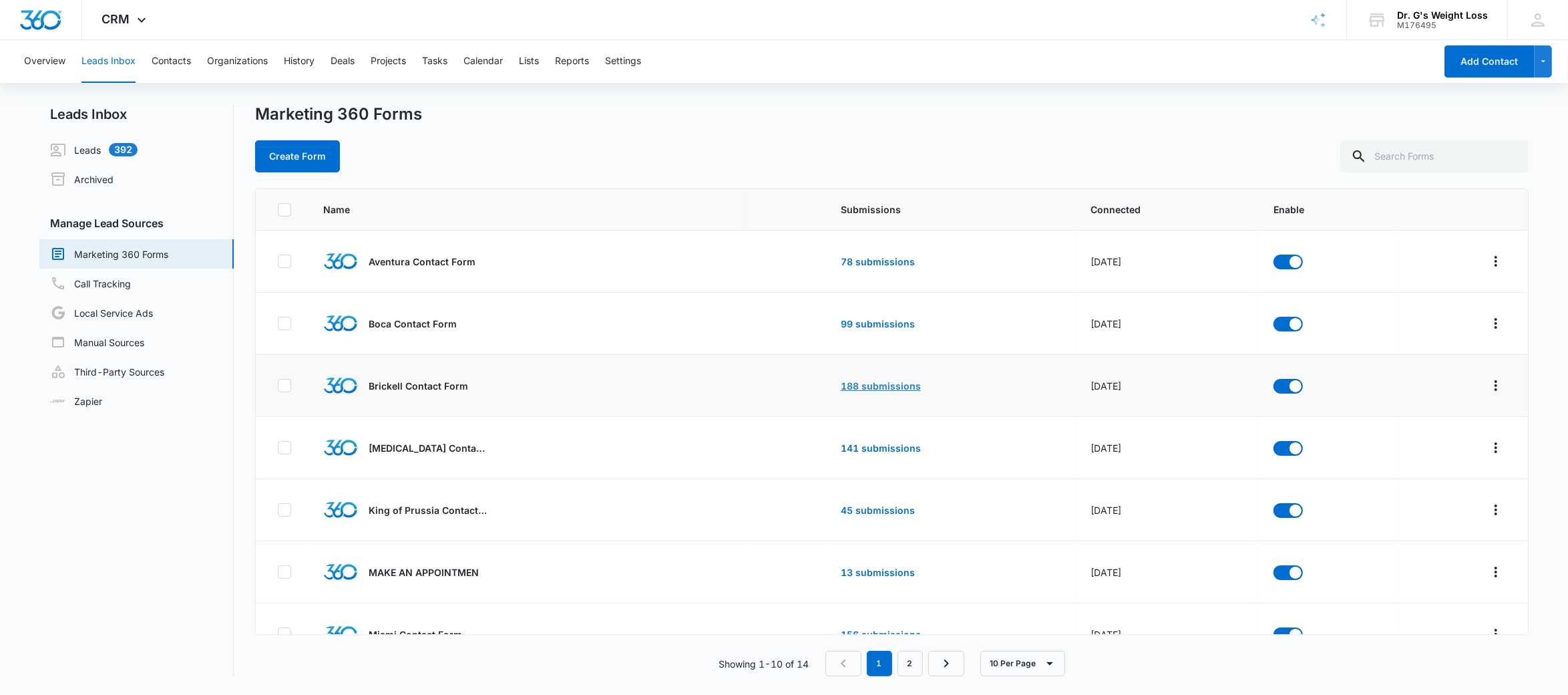
click at [847, 383] on link "188 submissions" at bounding box center [881, 385] width 80 height 12
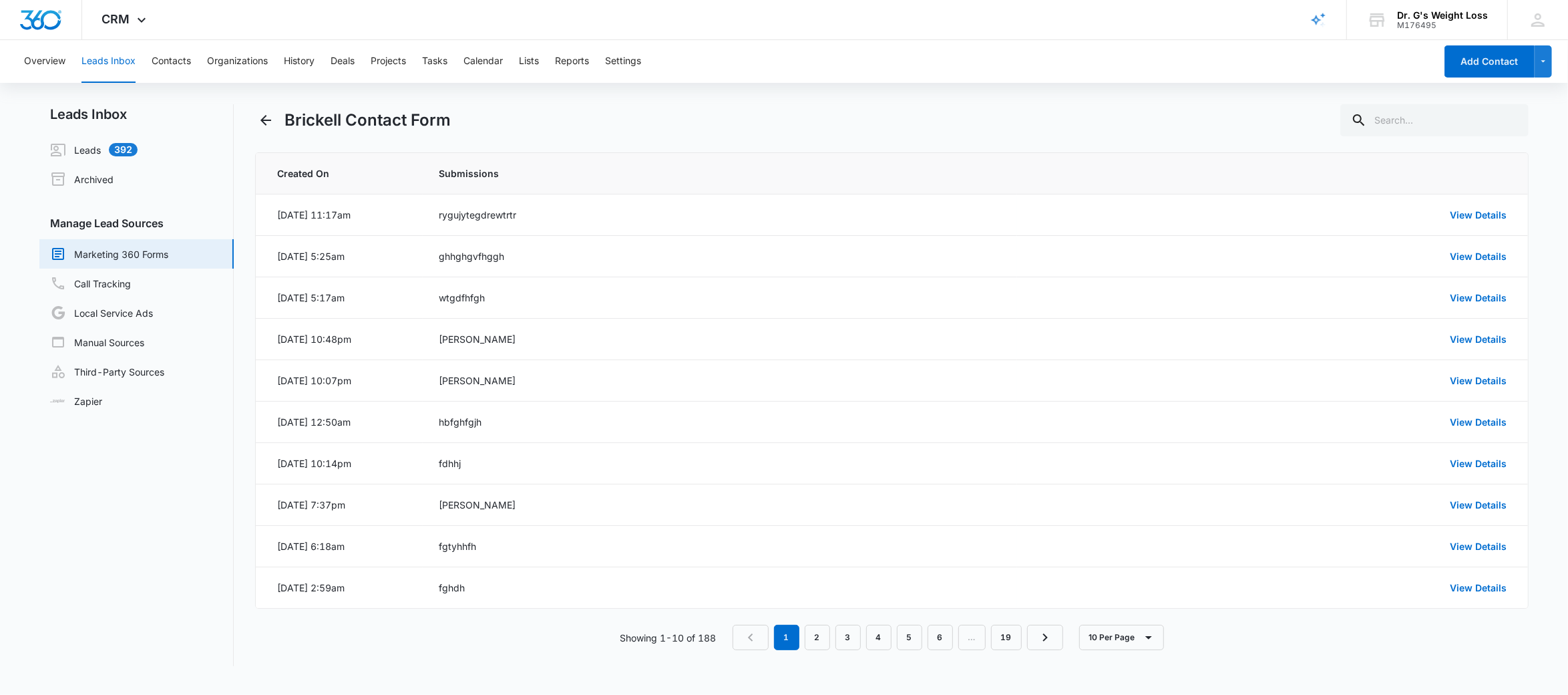
click at [145, 246] on link "Marketing 360 Forms" at bounding box center [109, 254] width 118 height 16
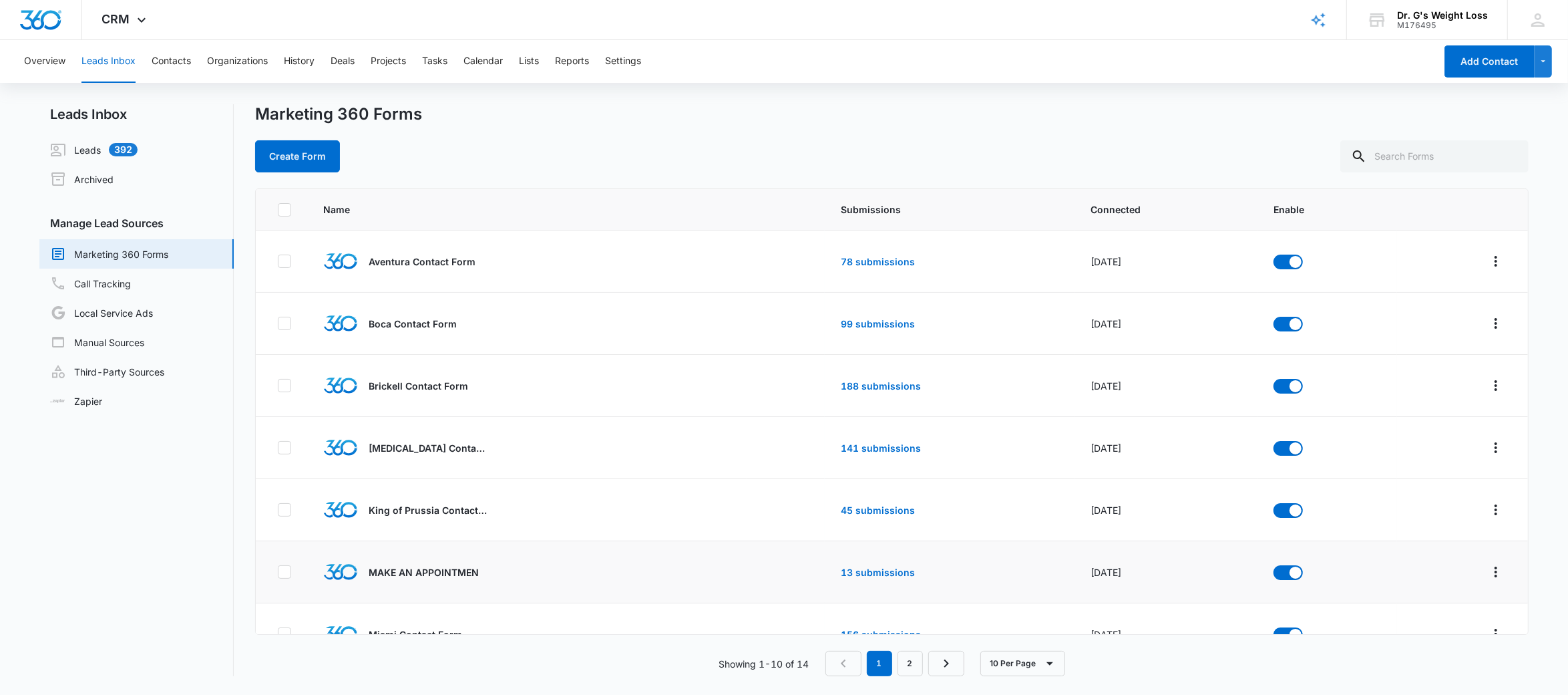
click at [427, 575] on p "MAKE AN APPOINTMEN" at bounding box center [424, 572] width 110 height 14
click at [887, 578] on td "13 submissions" at bounding box center [949, 571] width 250 height 62
click at [862, 578] on td "13 submissions" at bounding box center [949, 571] width 250 height 62
click at [852, 569] on link "13 submissions" at bounding box center [877, 572] width 74 height 12
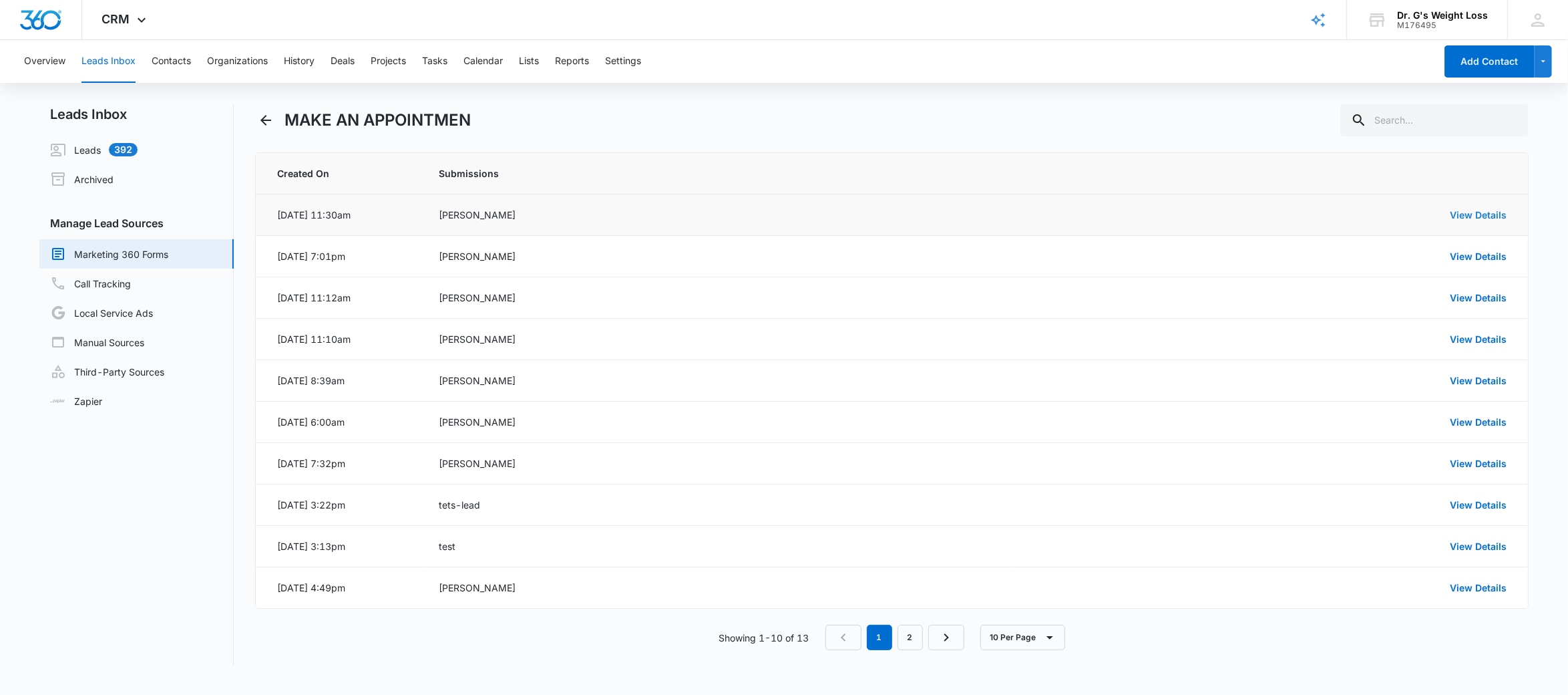
click at [1493, 213] on link "View Details" at bounding box center [1478, 215] width 57 height 12
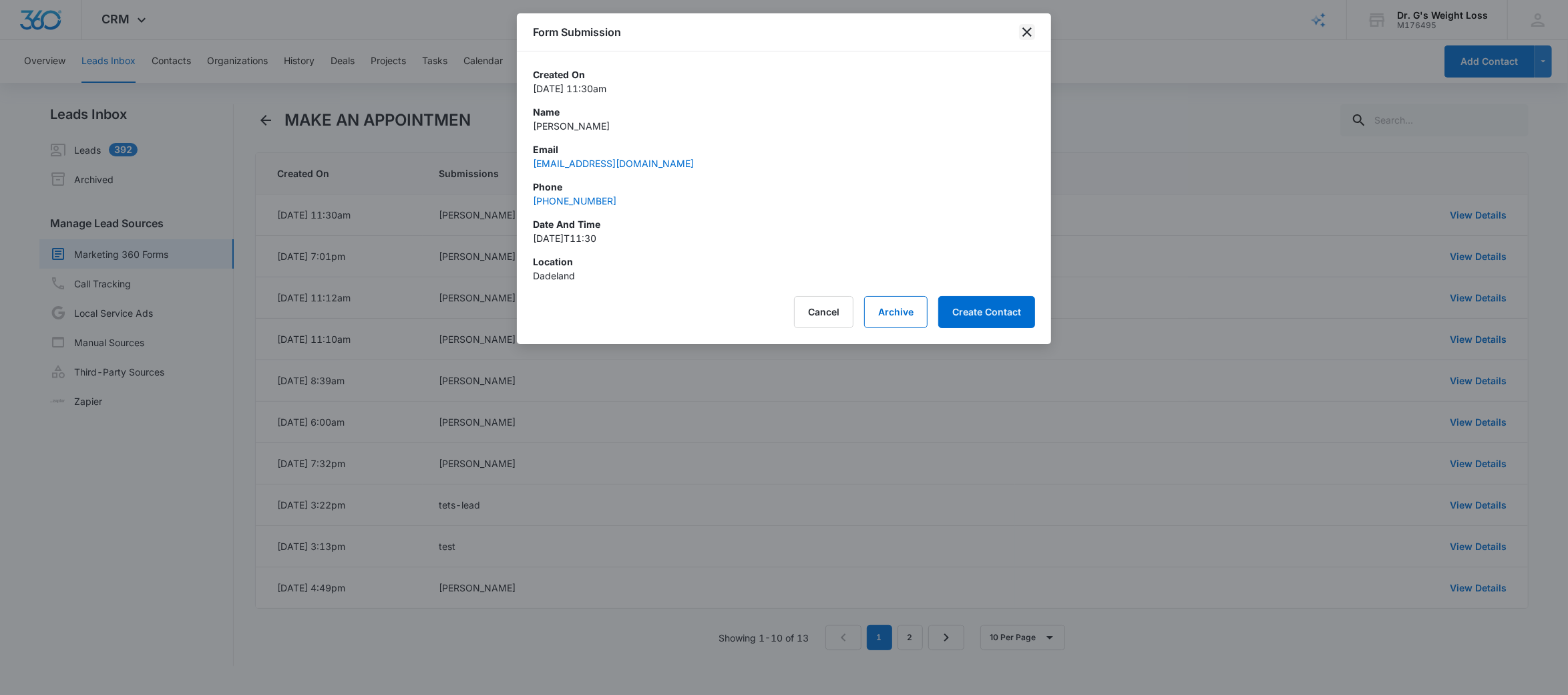
click at [1026, 30] on icon "close" at bounding box center [1027, 32] width 16 height 16
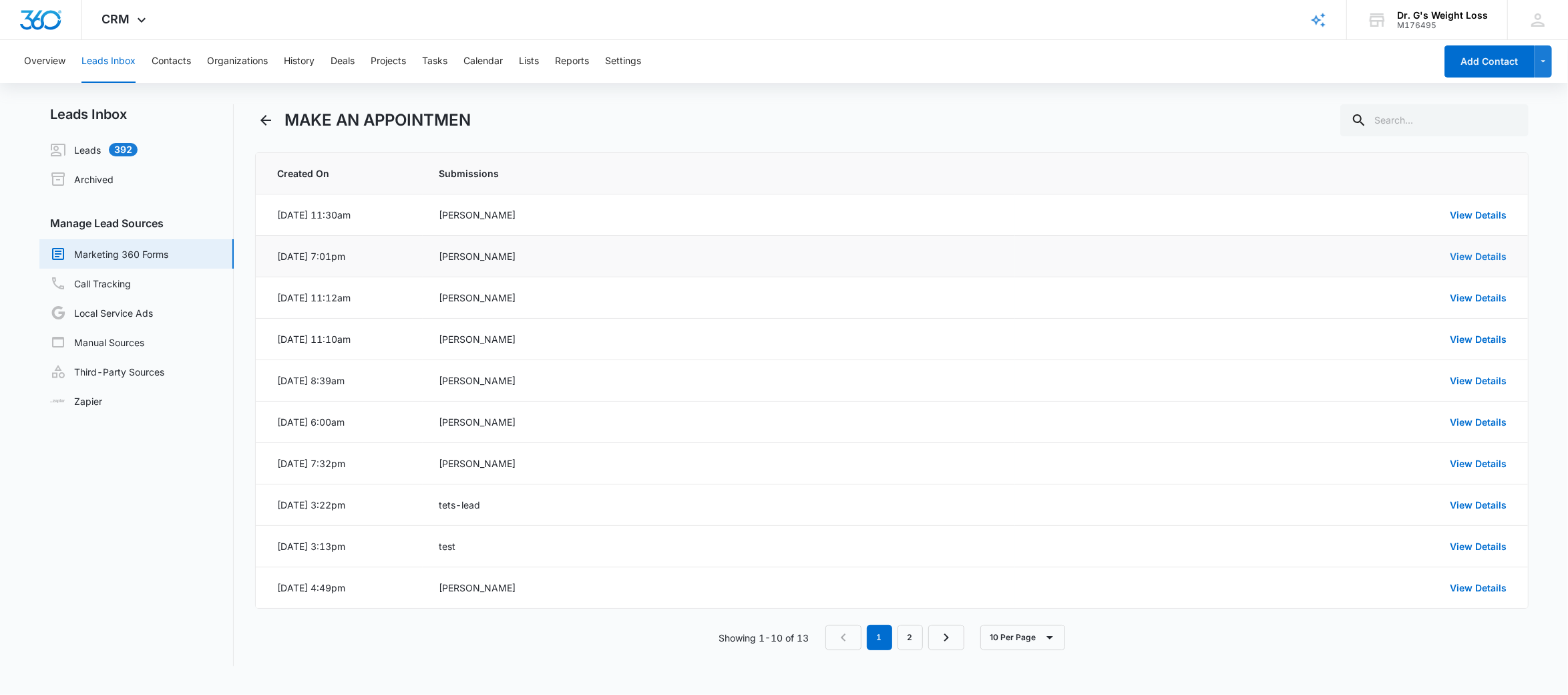
click at [1466, 257] on link "View Details" at bounding box center [1478, 256] width 57 height 12
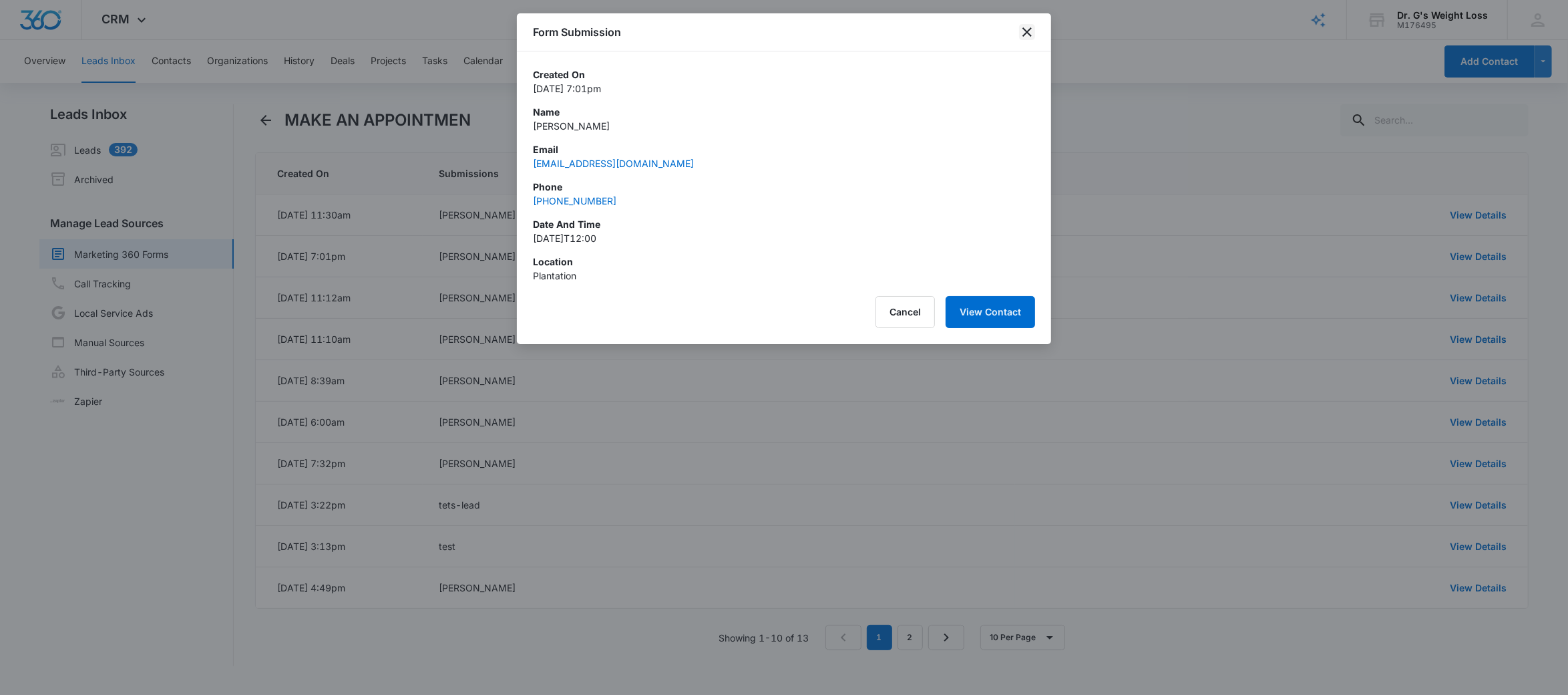
click at [1029, 36] on icon "close" at bounding box center [1027, 32] width 16 height 16
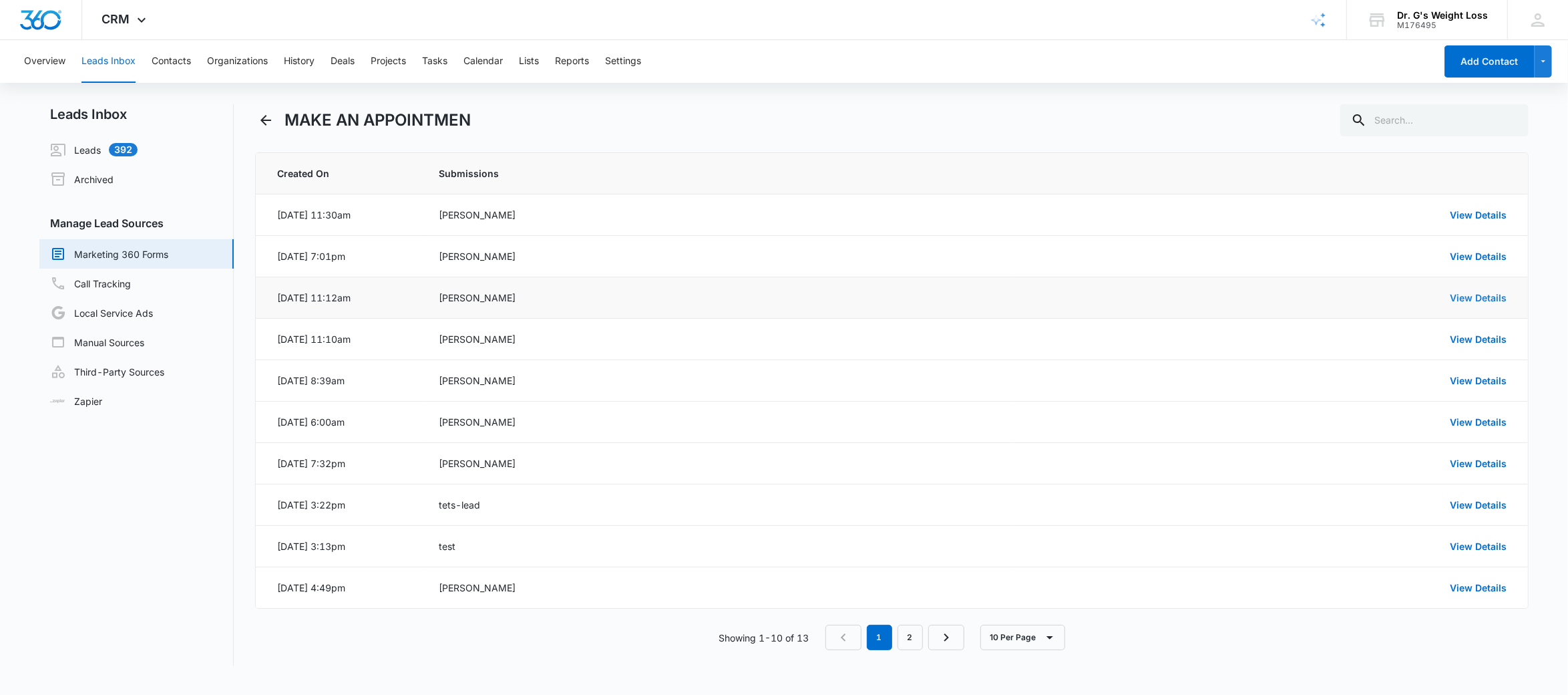
click at [1482, 293] on link "View Details" at bounding box center [1478, 298] width 57 height 12
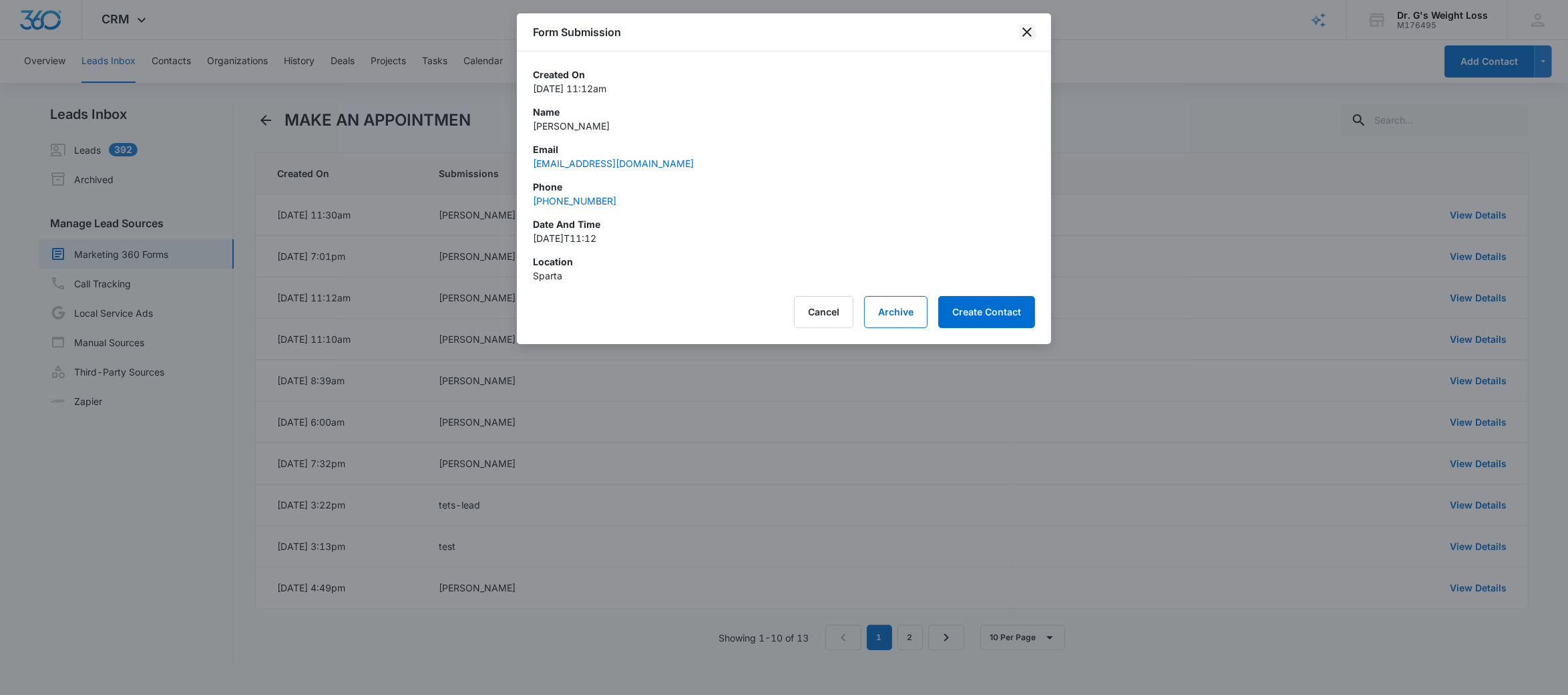
click at [1025, 31] on icon "close" at bounding box center [1027, 32] width 16 height 16
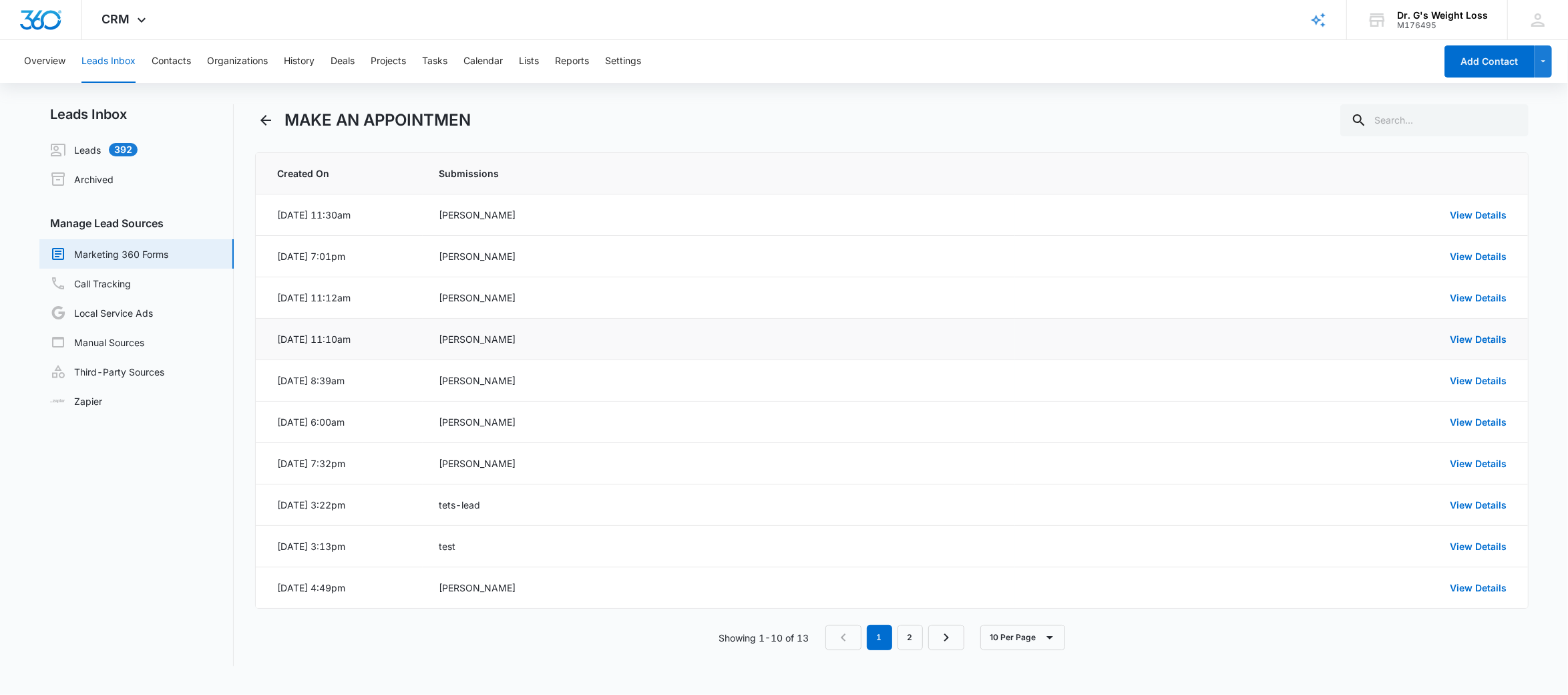
click at [1466, 350] on td "View Details" at bounding box center [1271, 339] width 513 height 41
click at [1462, 330] on td "View Details" at bounding box center [1271, 339] width 513 height 41
click at [1462, 338] on link "View Details" at bounding box center [1478, 339] width 57 height 12
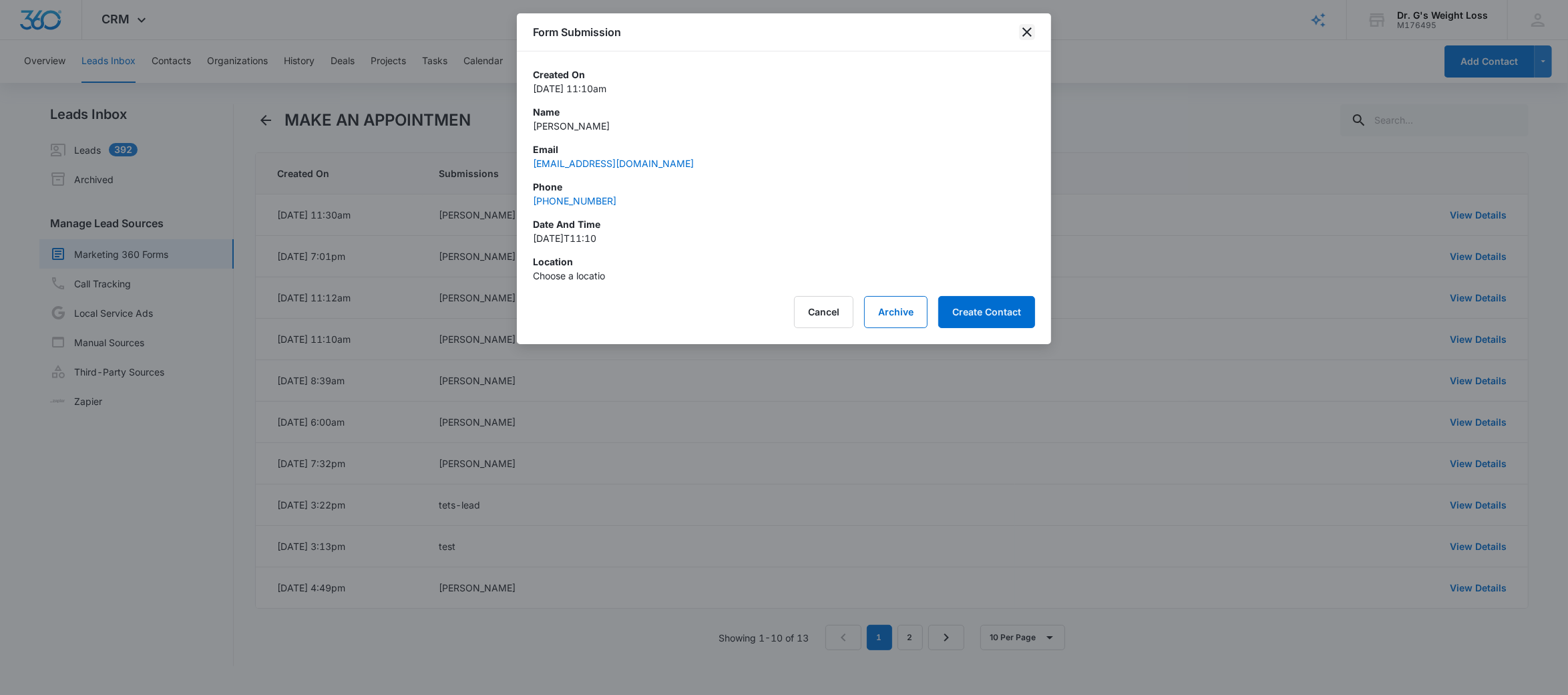
click at [1027, 29] on icon "close" at bounding box center [1027, 32] width 16 height 16
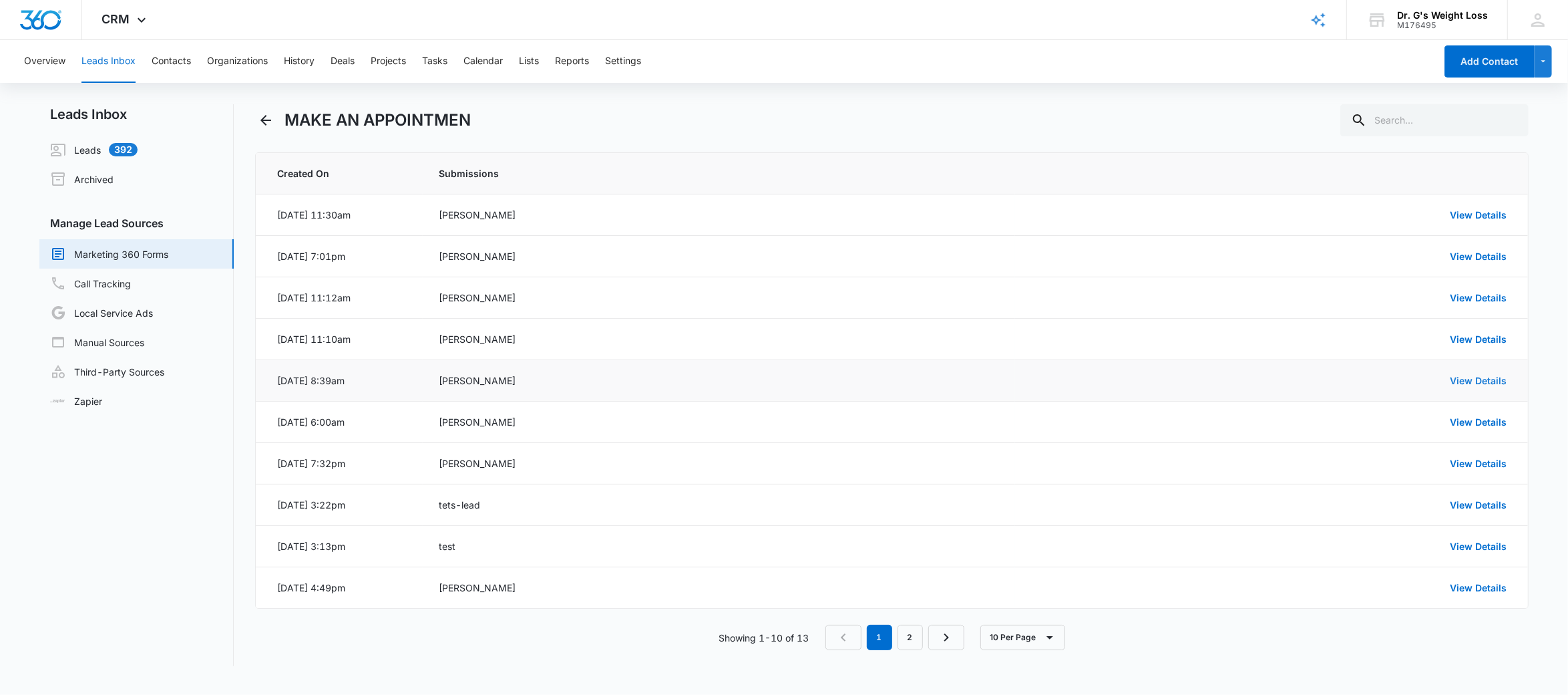
click at [1493, 379] on link "View Details" at bounding box center [1478, 380] width 57 height 12
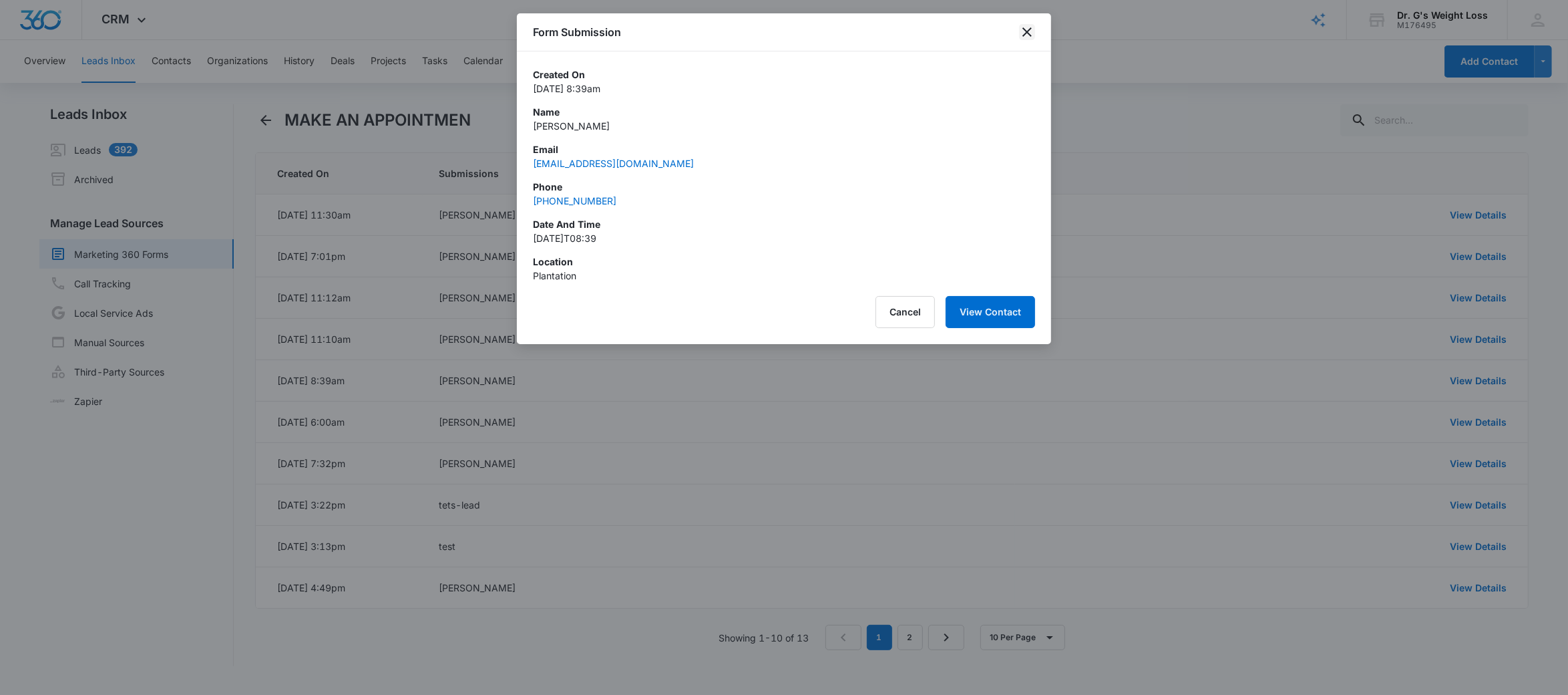
click at [1023, 30] on icon "close" at bounding box center [1027, 32] width 16 height 16
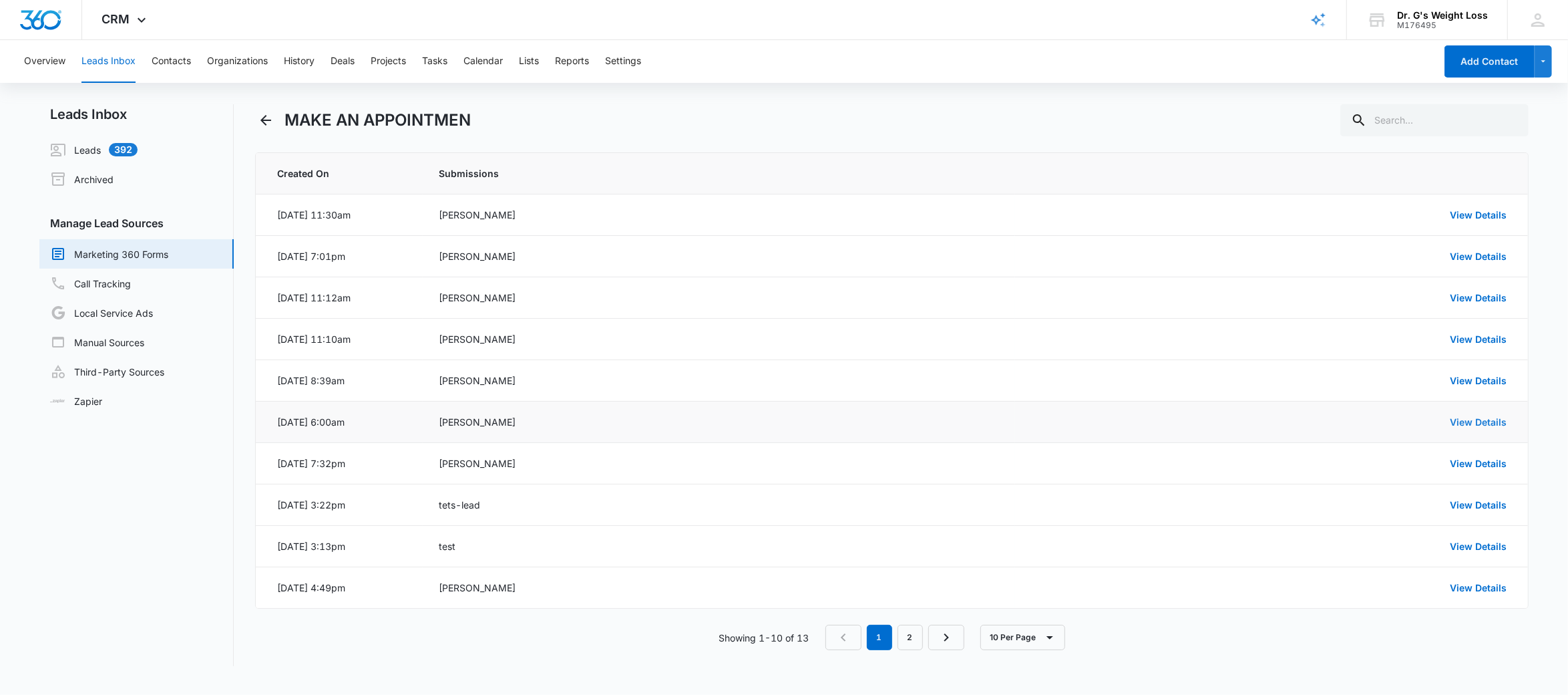
click at [1480, 425] on link "View Details" at bounding box center [1478, 422] width 57 height 12
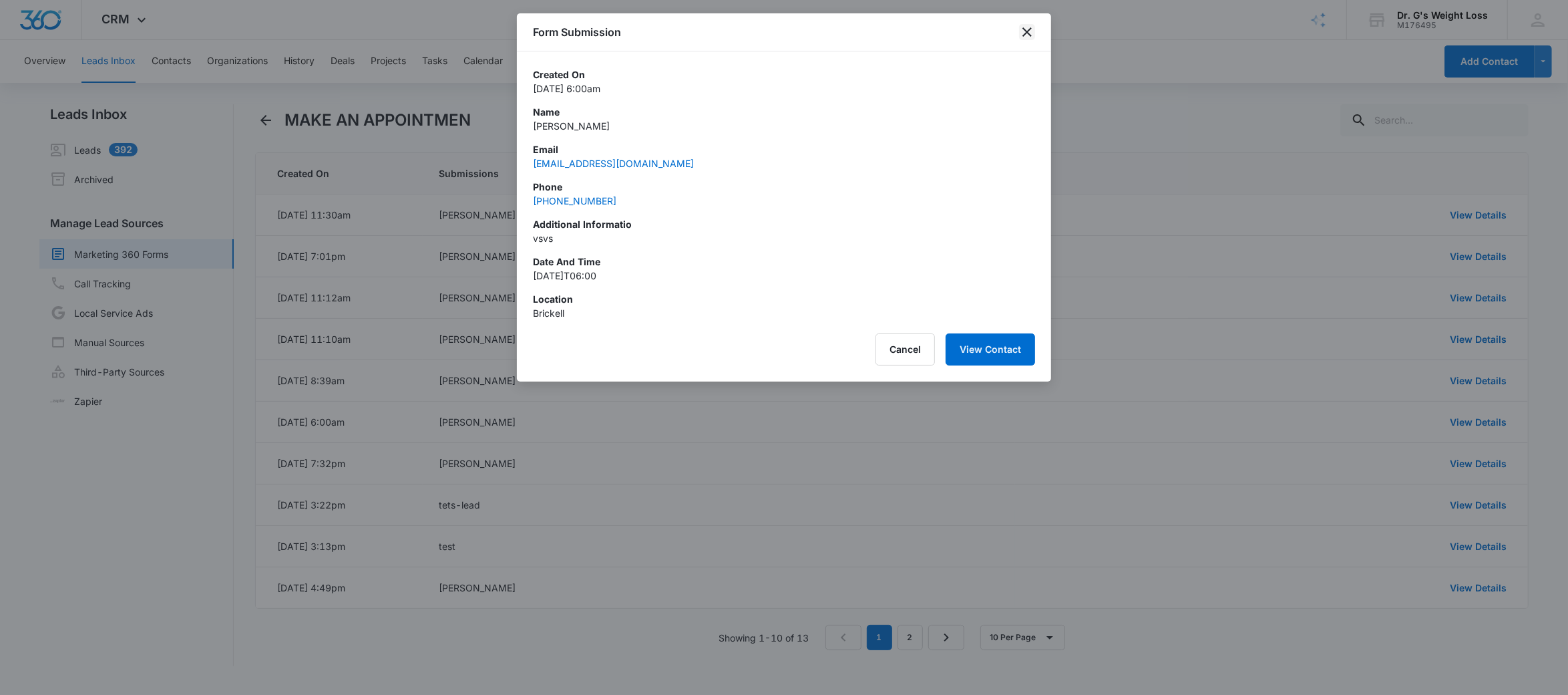
click at [1027, 30] on icon "close" at bounding box center [1027, 32] width 16 height 16
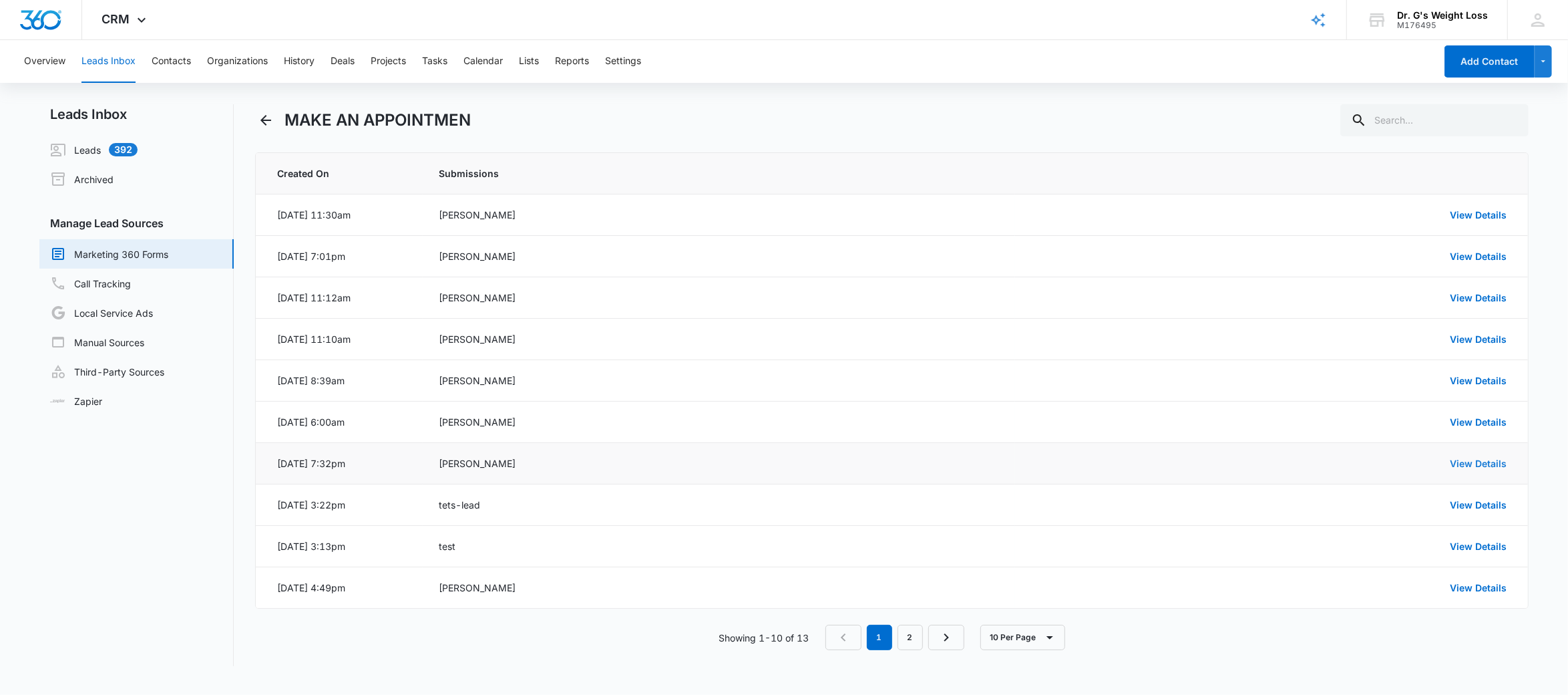
click at [1493, 463] on link "View Details" at bounding box center [1478, 463] width 57 height 12
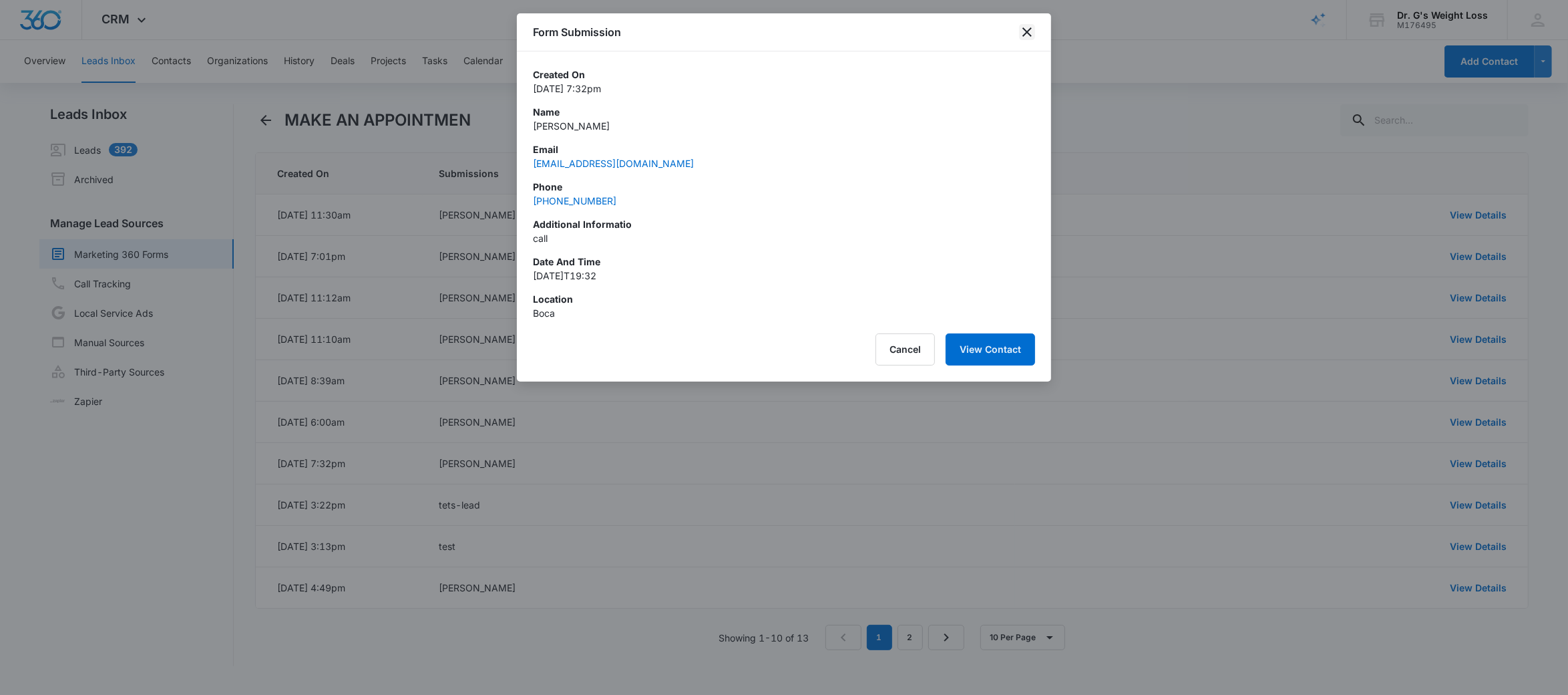
click at [1028, 24] on icon "close" at bounding box center [1027, 32] width 16 height 16
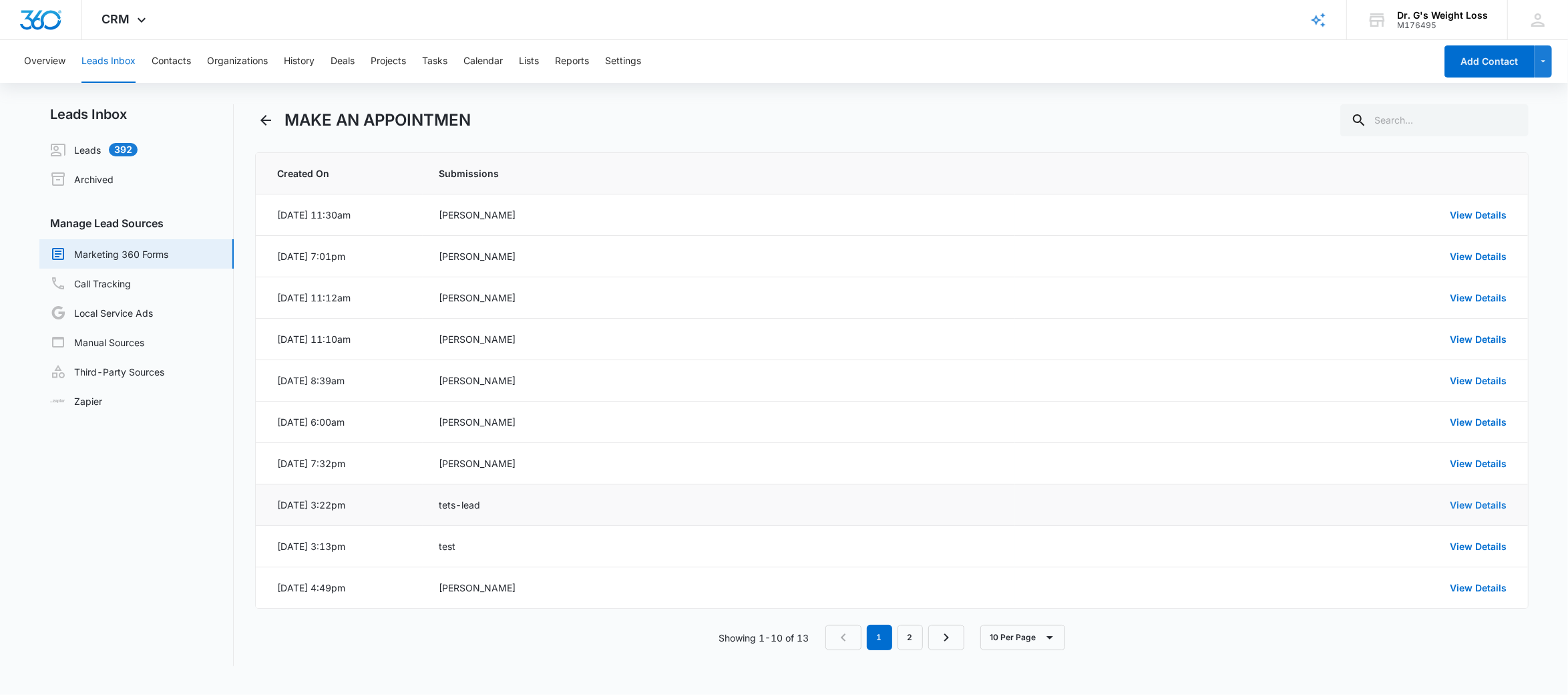
click at [1491, 505] on link "View Details" at bounding box center [1478, 504] width 57 height 12
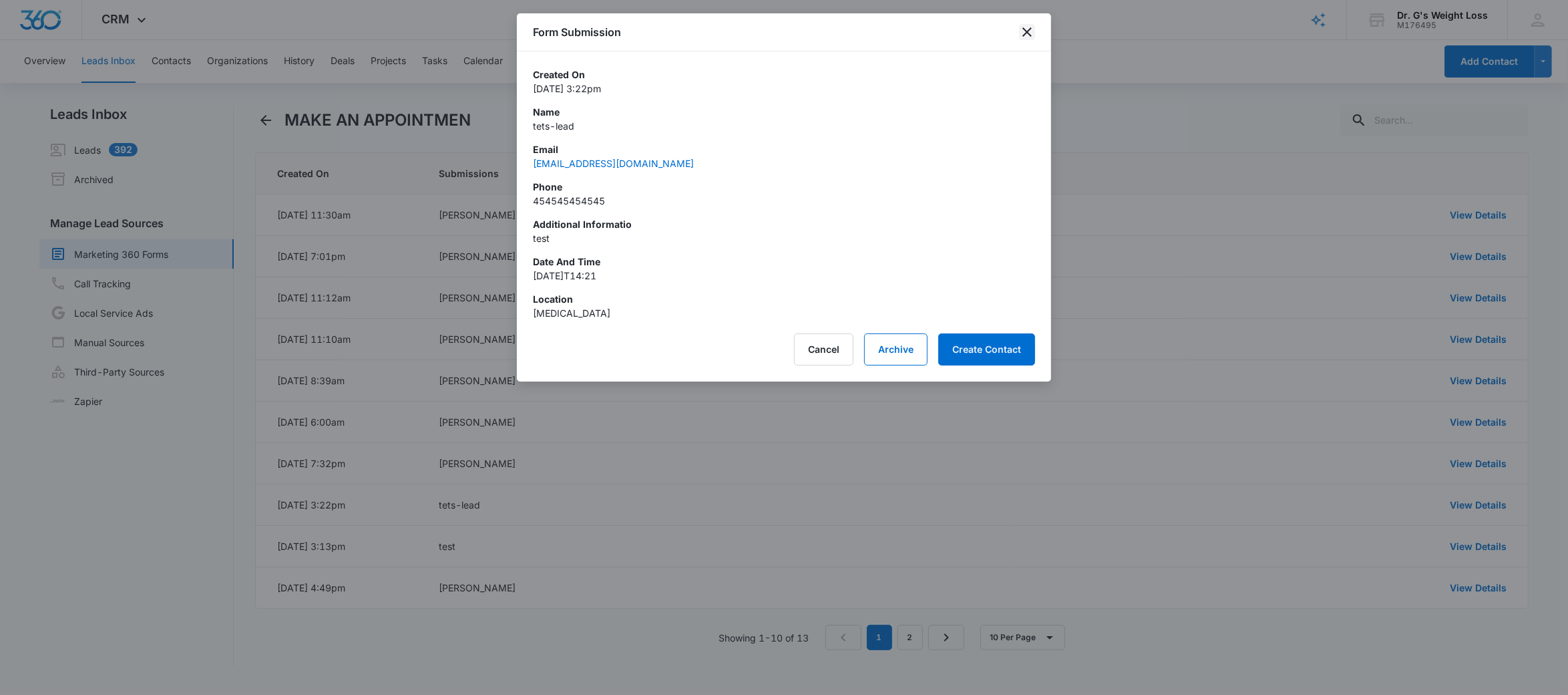
click at [1029, 32] on icon "close" at bounding box center [1027, 32] width 16 height 16
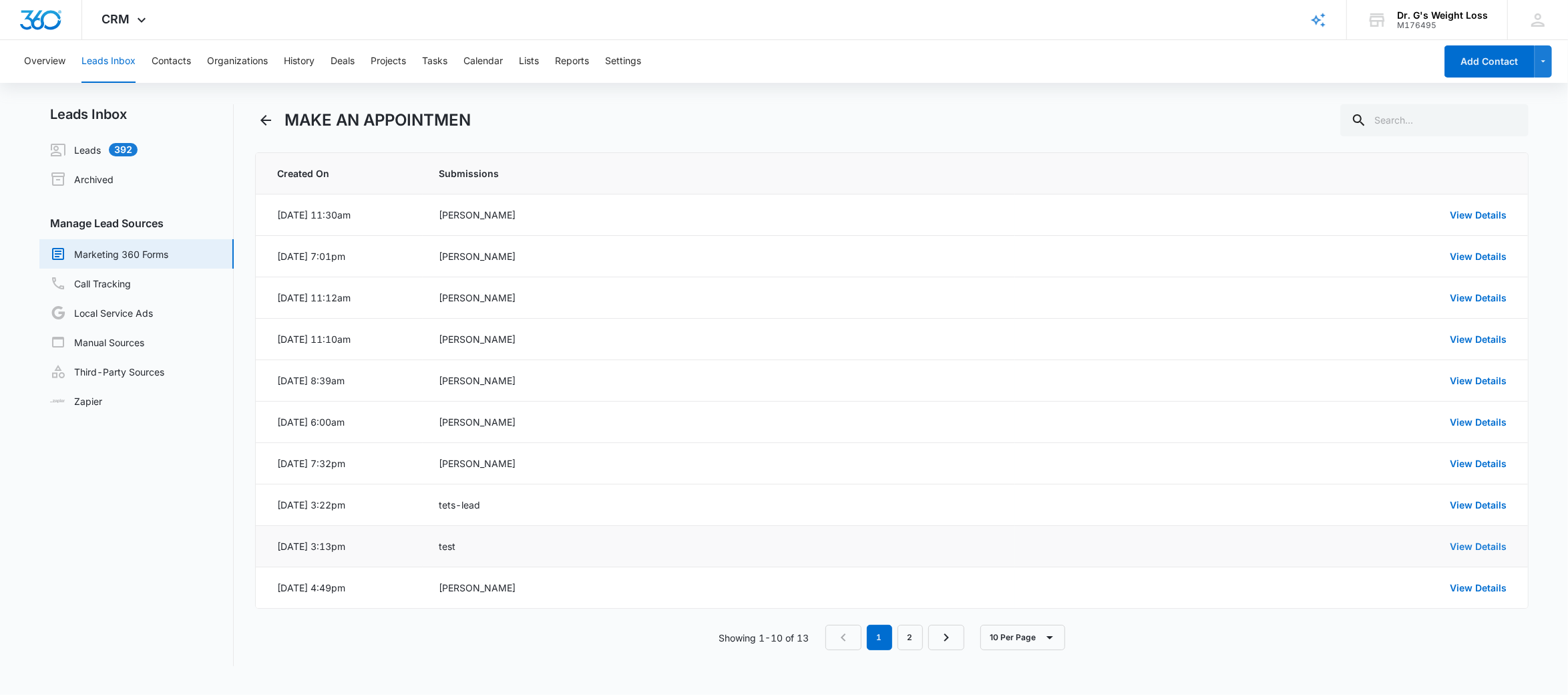
click at [1494, 550] on link "View Details" at bounding box center [1478, 546] width 57 height 12
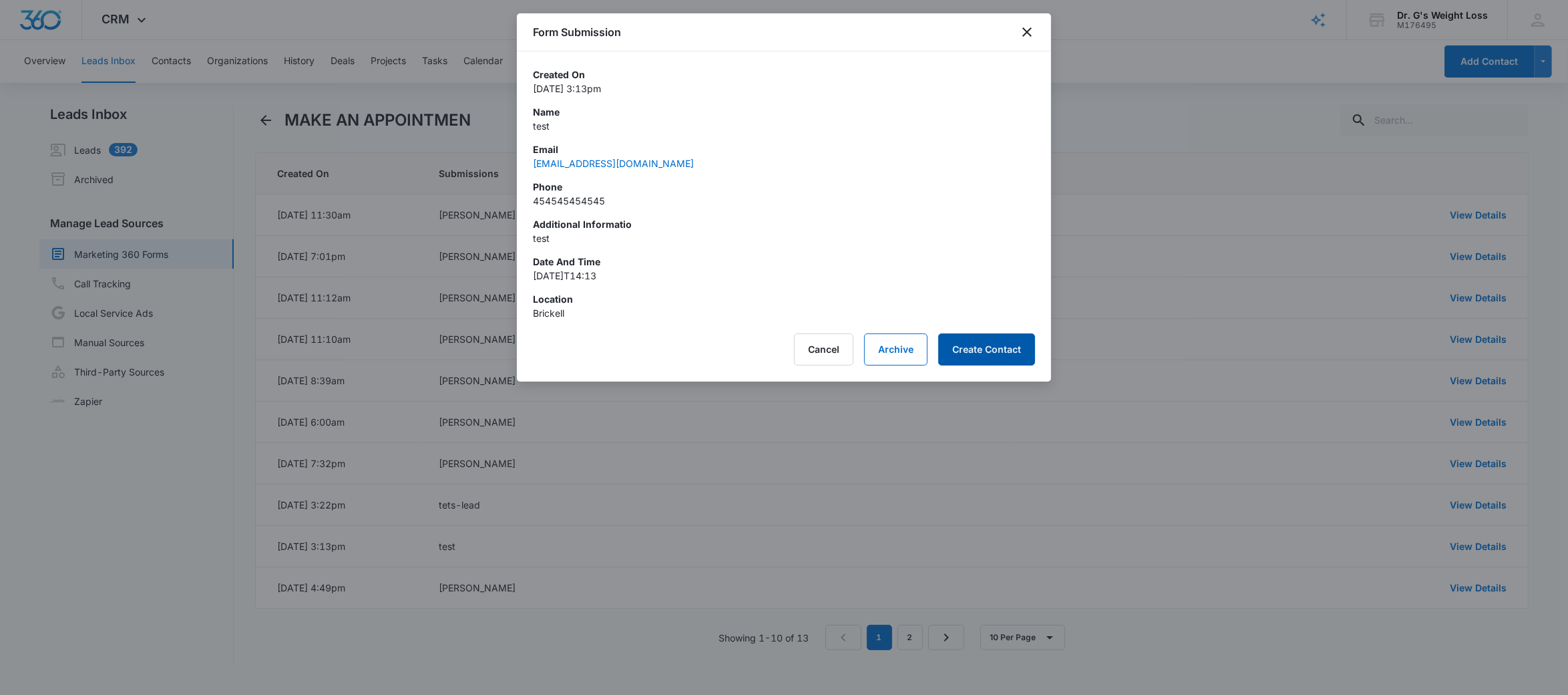
click at [1021, 348] on button "Create Contact" at bounding box center [986, 349] width 97 height 32
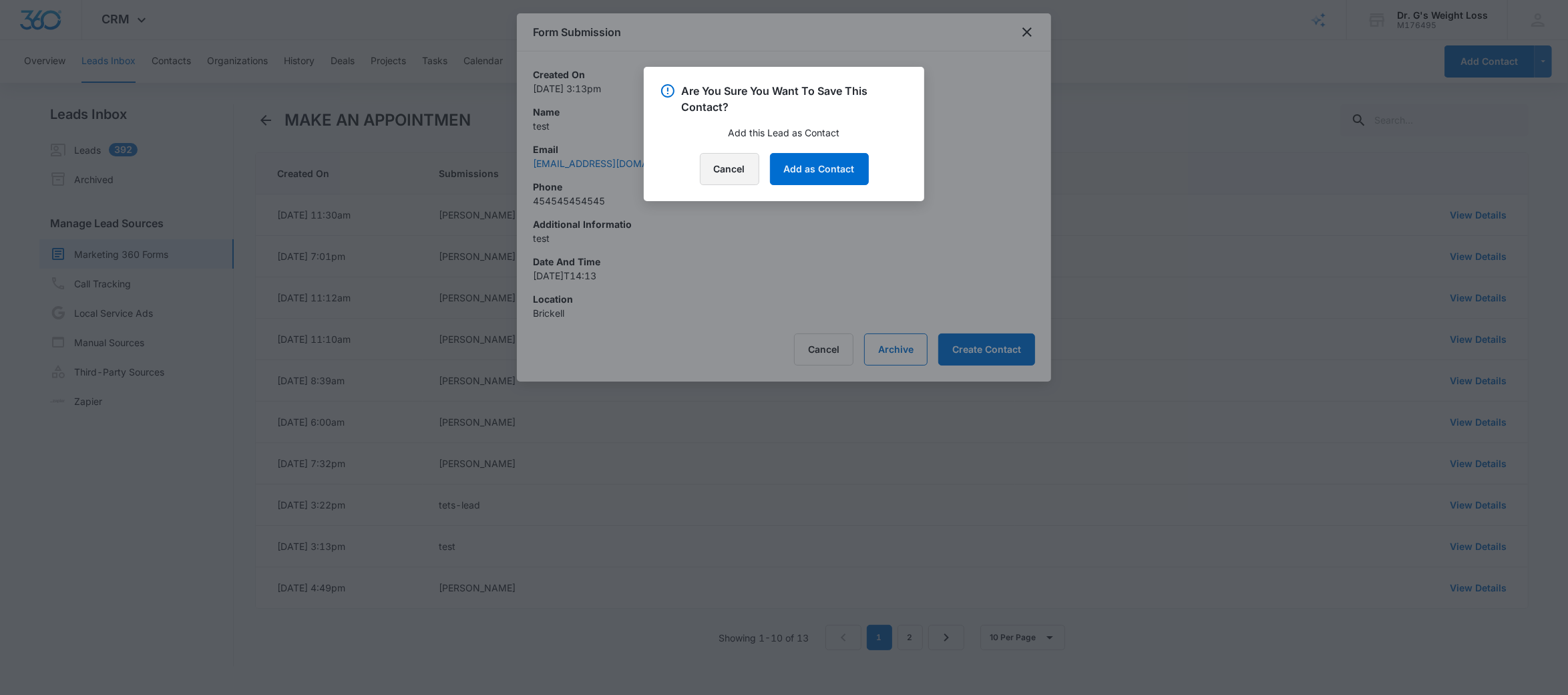
click at [746, 168] on button "Cancel" at bounding box center [729, 168] width 60 height 32
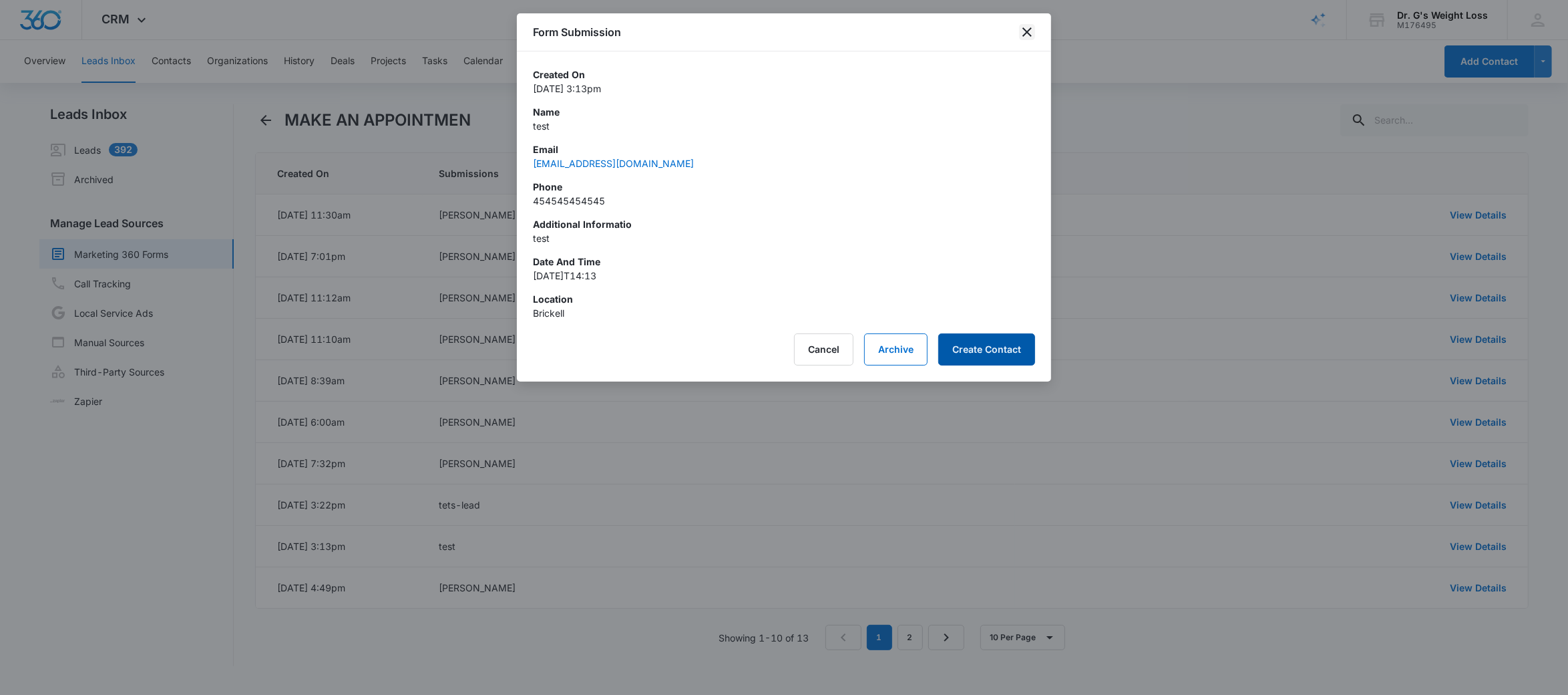
click at [1030, 25] on icon "close" at bounding box center [1027, 32] width 16 height 16
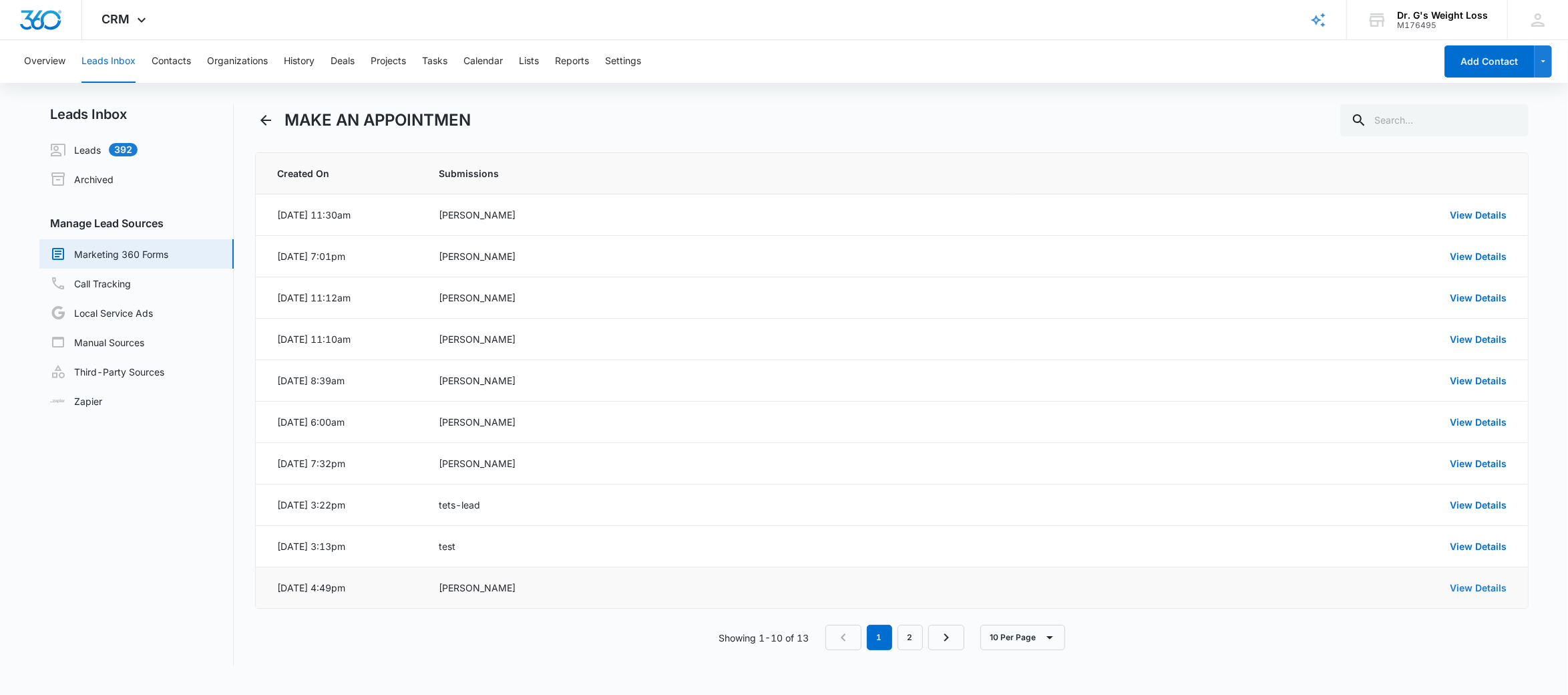
click at [1487, 593] on link "View Details" at bounding box center [1478, 587] width 57 height 12
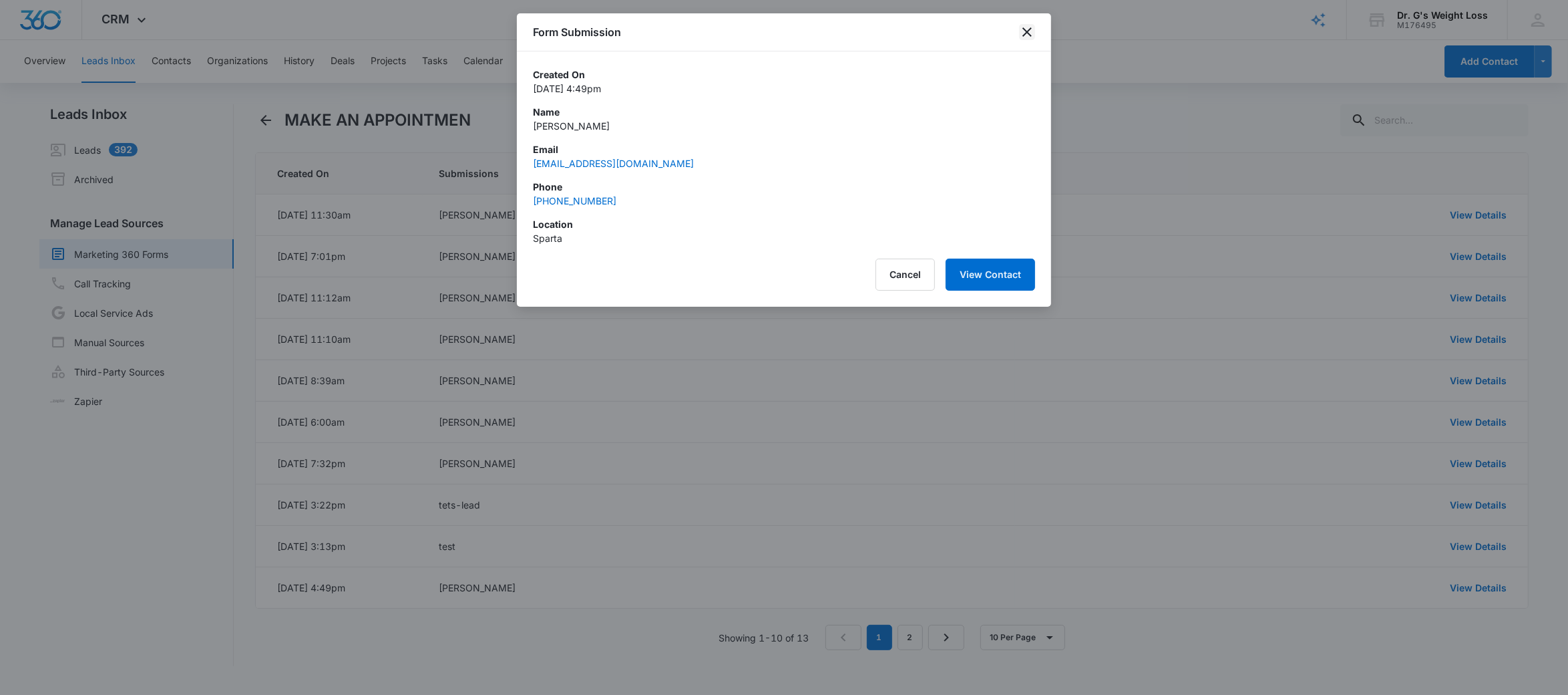
click at [1022, 32] on icon "close" at bounding box center [1027, 32] width 16 height 16
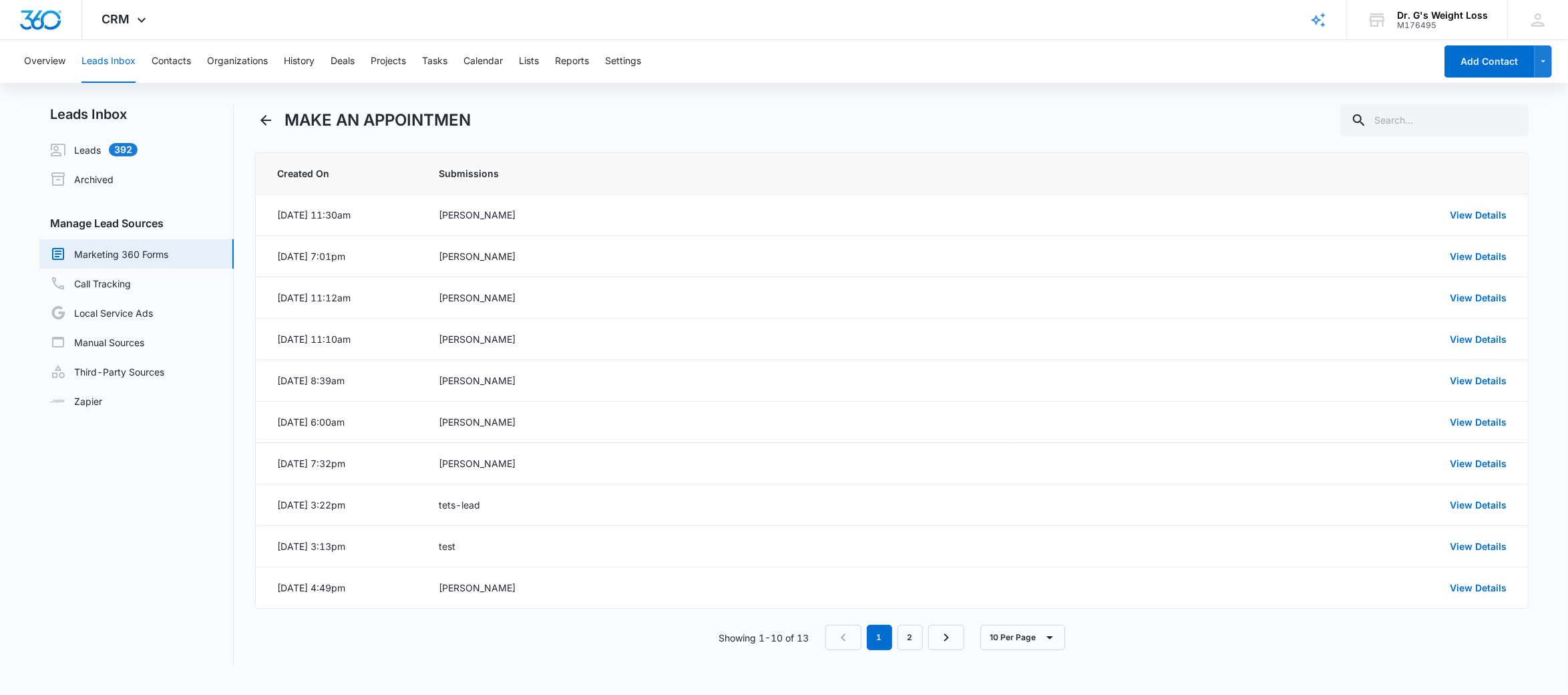
click at [132, 251] on link "Marketing 360 Forms" at bounding box center [109, 254] width 118 height 16
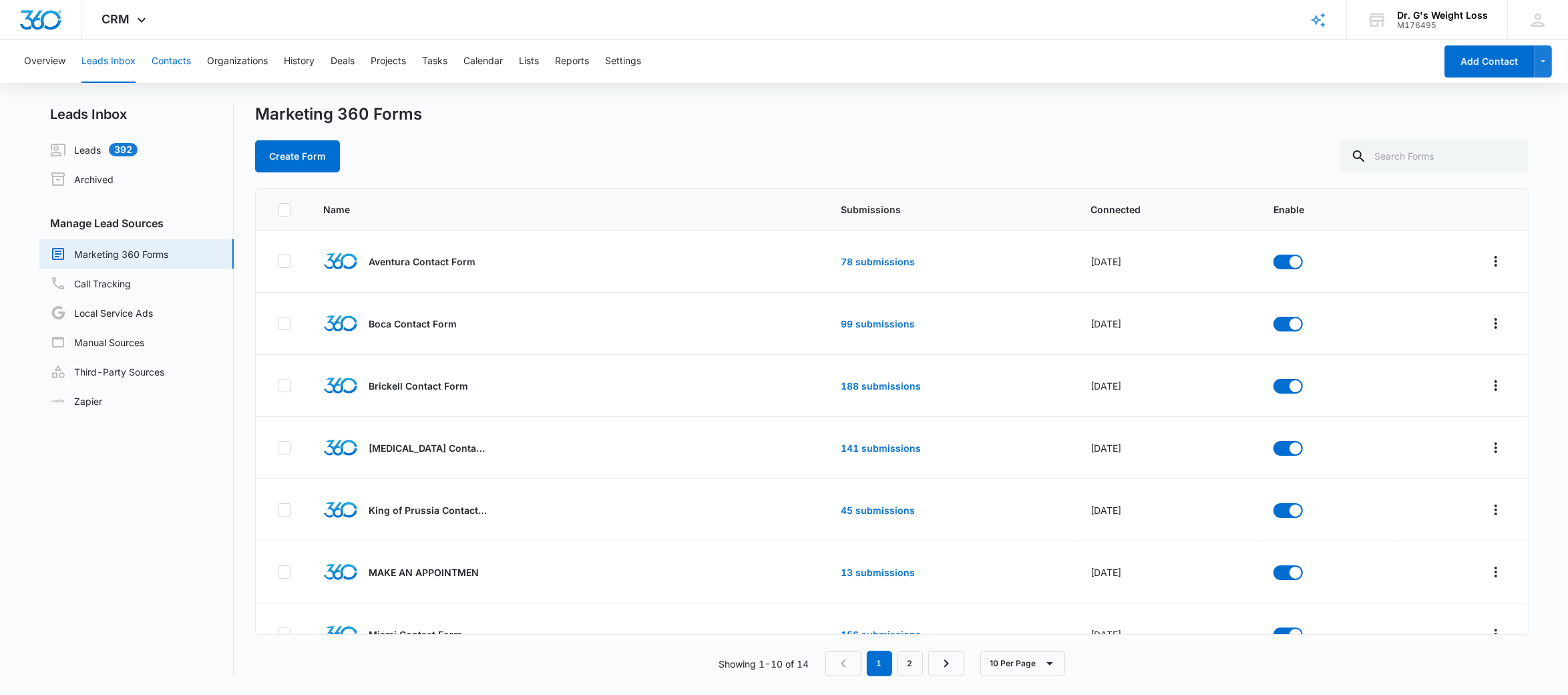
click at [164, 64] on button "Contacts" at bounding box center [171, 61] width 39 height 43
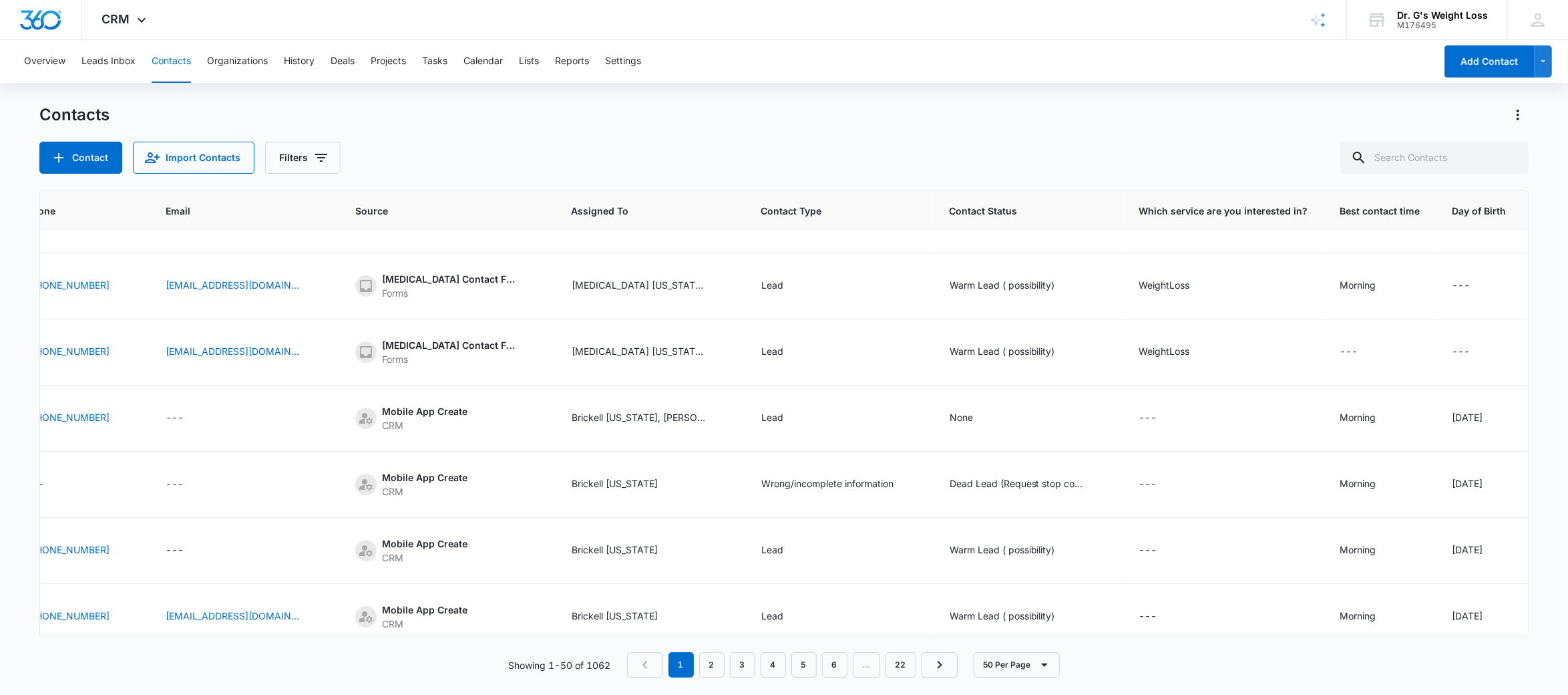
scroll to position [654, 678]
